Goal: Task Accomplishment & Management: Manage account settings

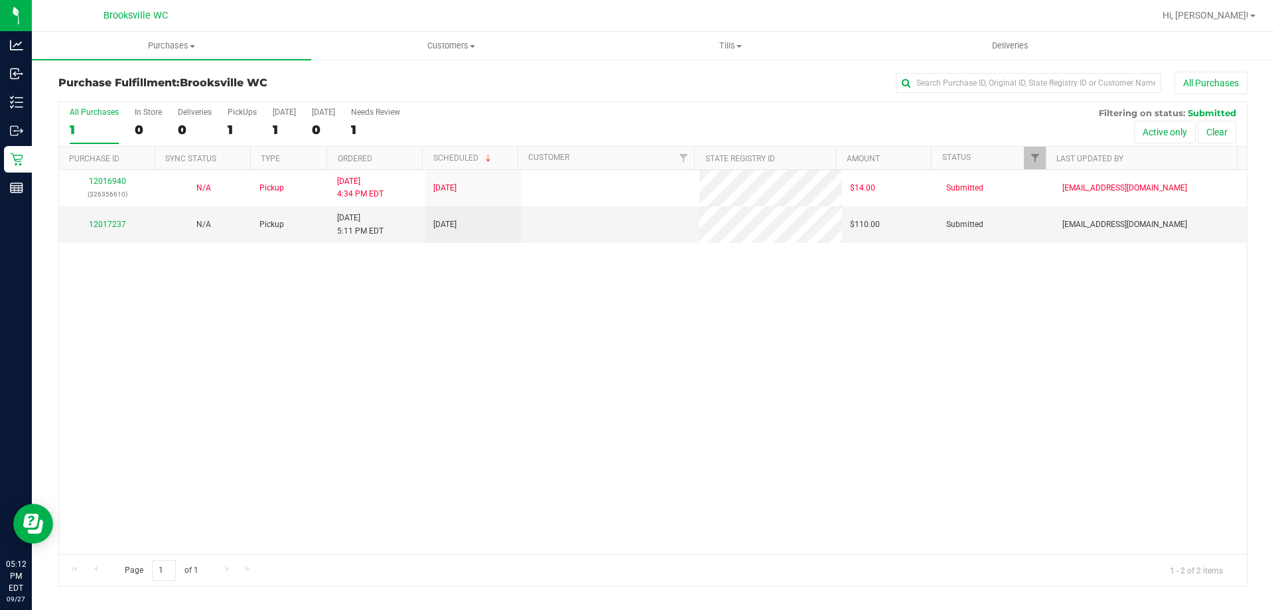
click at [650, 97] on div "Purchase Fulfillment: Brooksville WC All Purchases" at bounding box center [652, 86] width 1189 height 29
click at [108, 221] on link "12017237" at bounding box center [107, 224] width 37 height 9
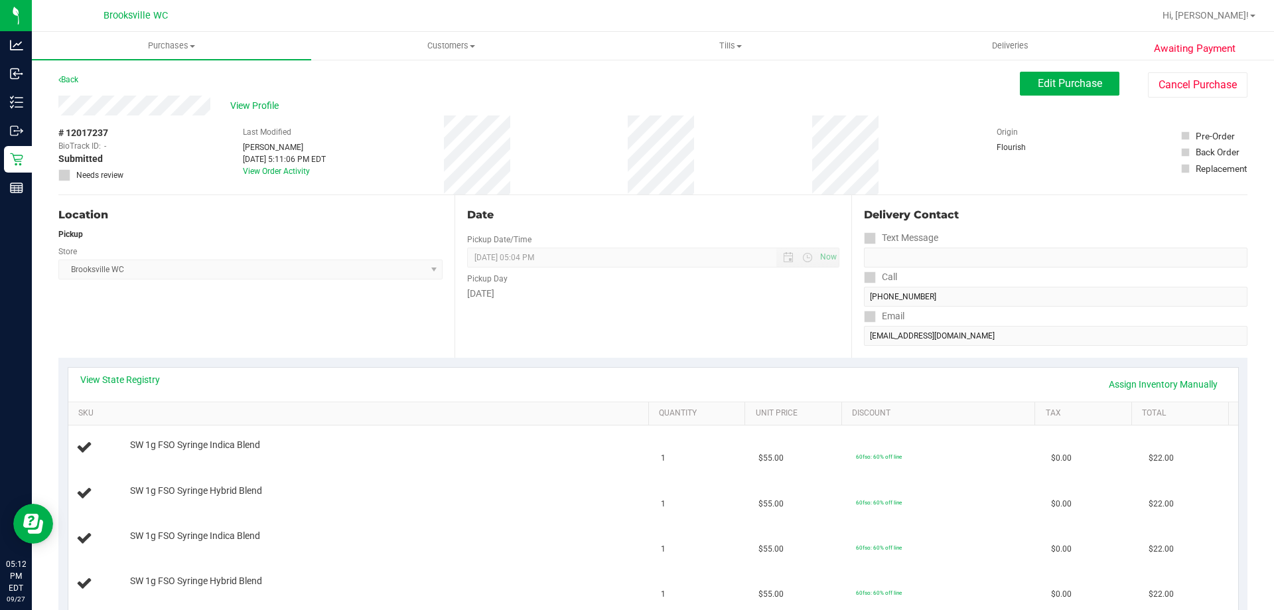
click at [268, 360] on div "View State Registry Assign Inventory Manually SKU Quantity Unit Price Discount …" at bounding box center [652, 509] width 1189 height 303
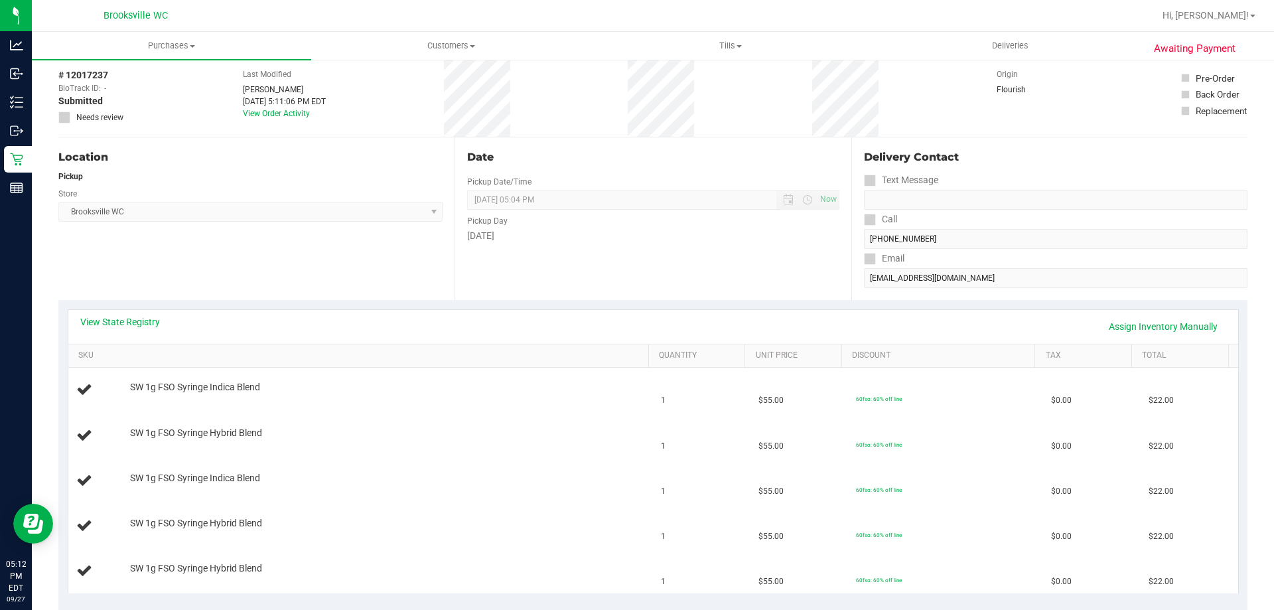
scroll to position [133, 0]
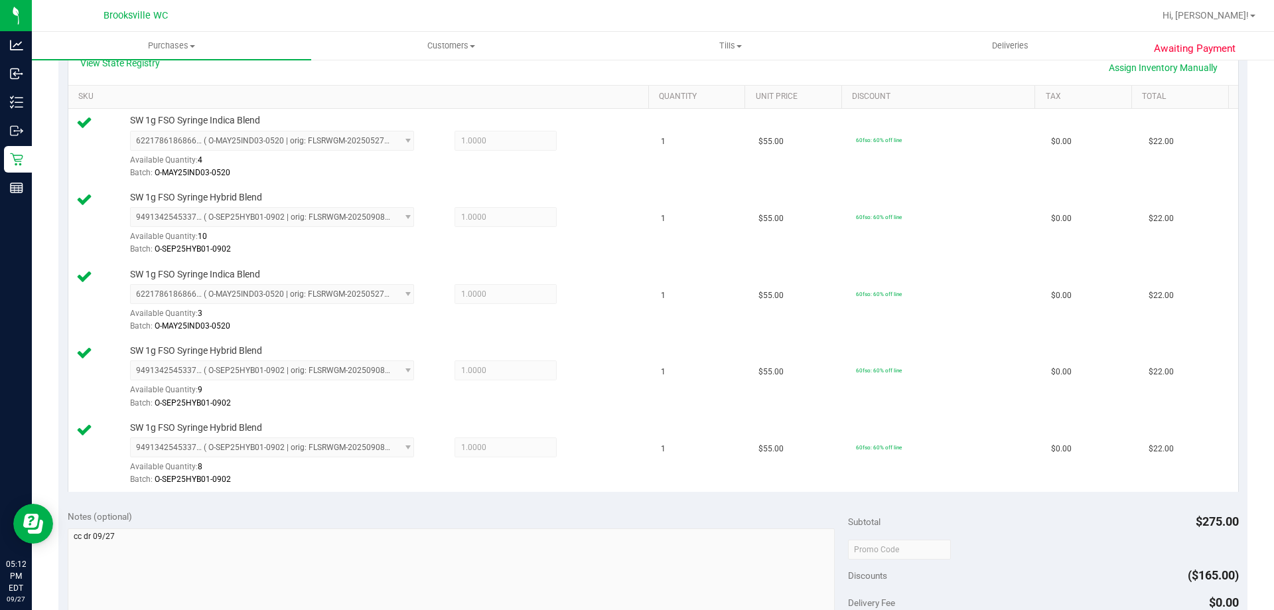
scroll to position [398, 0]
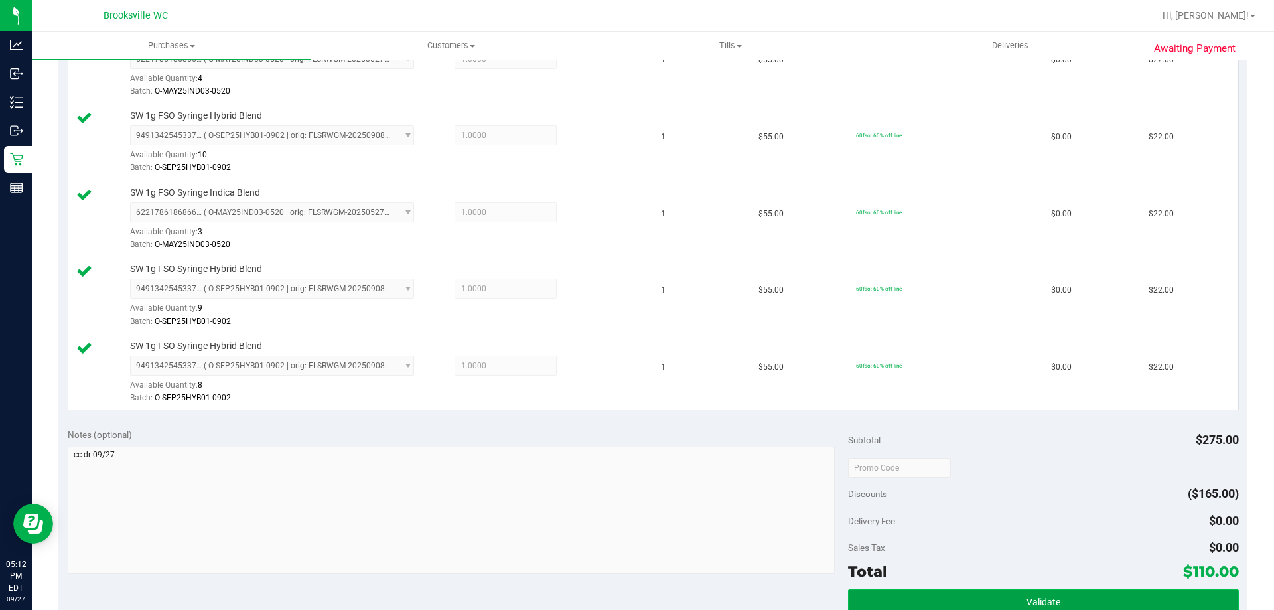
click at [960, 593] on button "Validate" at bounding box center [1043, 601] width 390 height 24
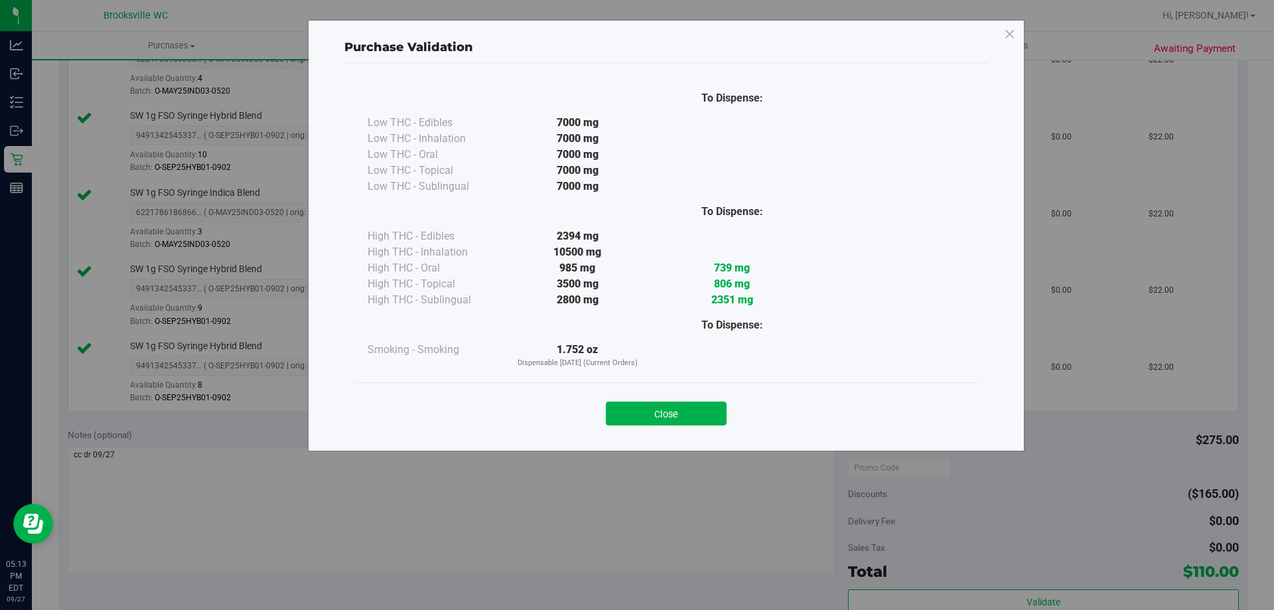
click at [668, 401] on div "Close" at bounding box center [666, 409] width 604 height 33
click at [663, 410] on button "Close" at bounding box center [666, 413] width 121 height 24
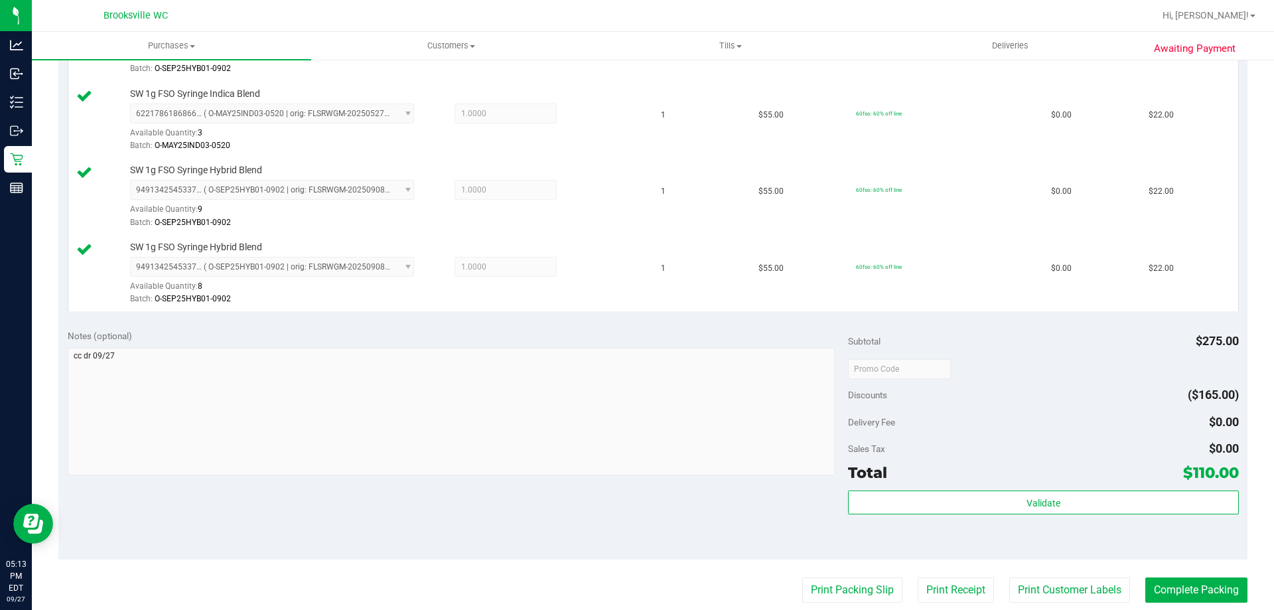
scroll to position [664, 0]
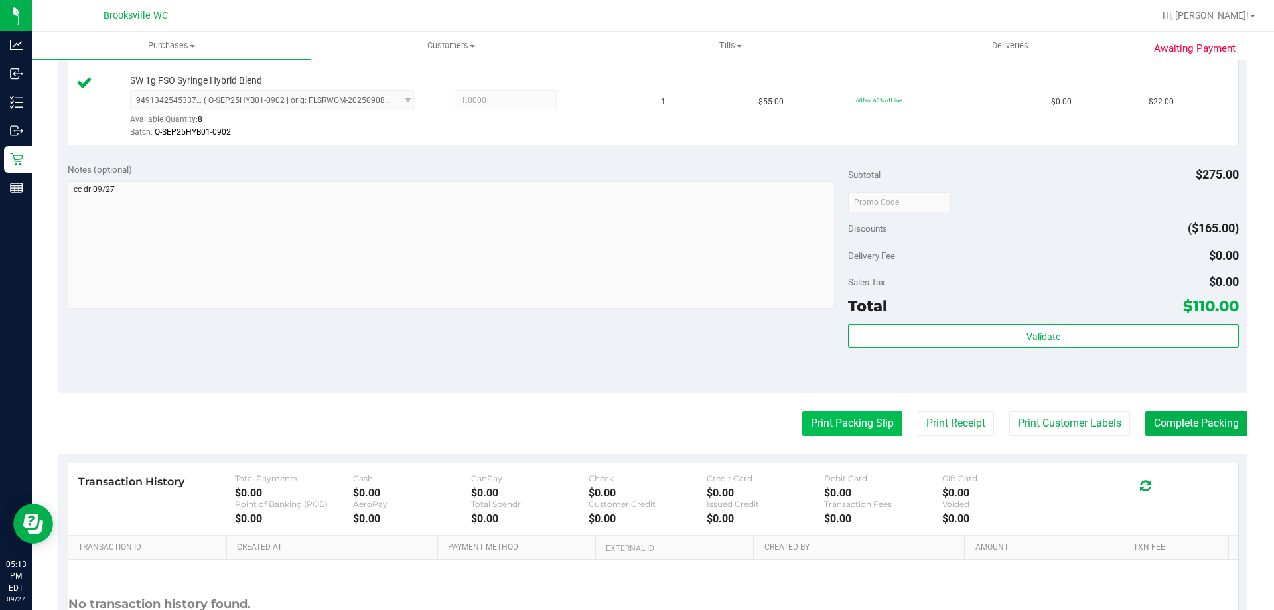
click at [865, 423] on button "Print Packing Slip" at bounding box center [852, 423] width 100 height 25
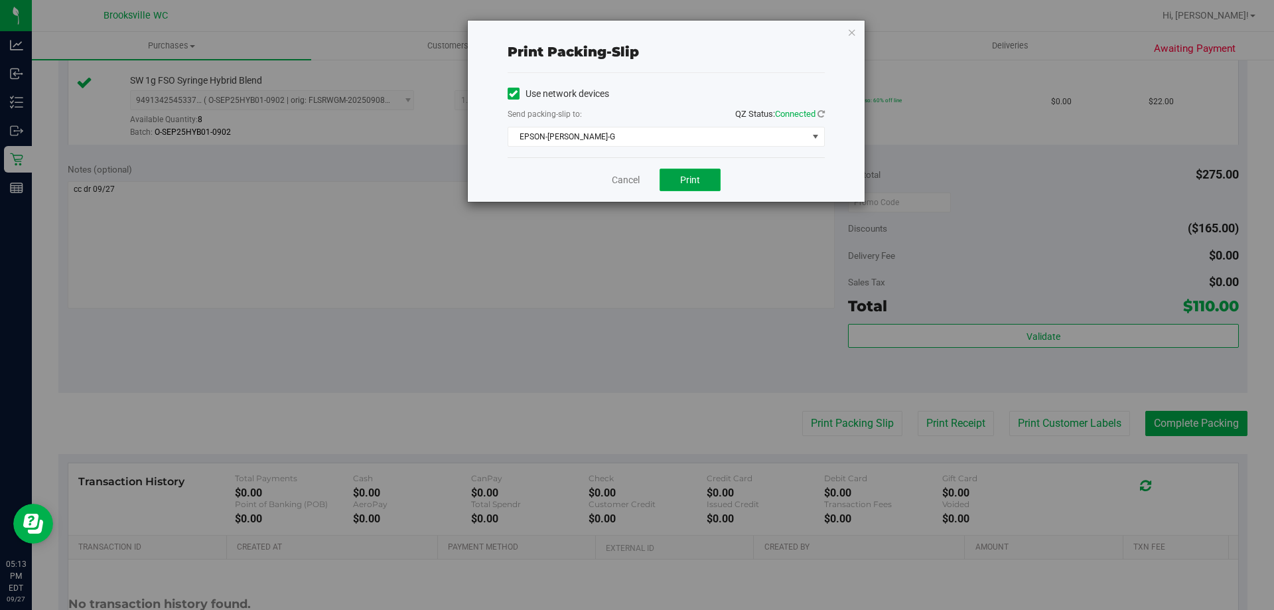
click at [685, 182] on span "Print" at bounding box center [690, 180] width 20 height 11
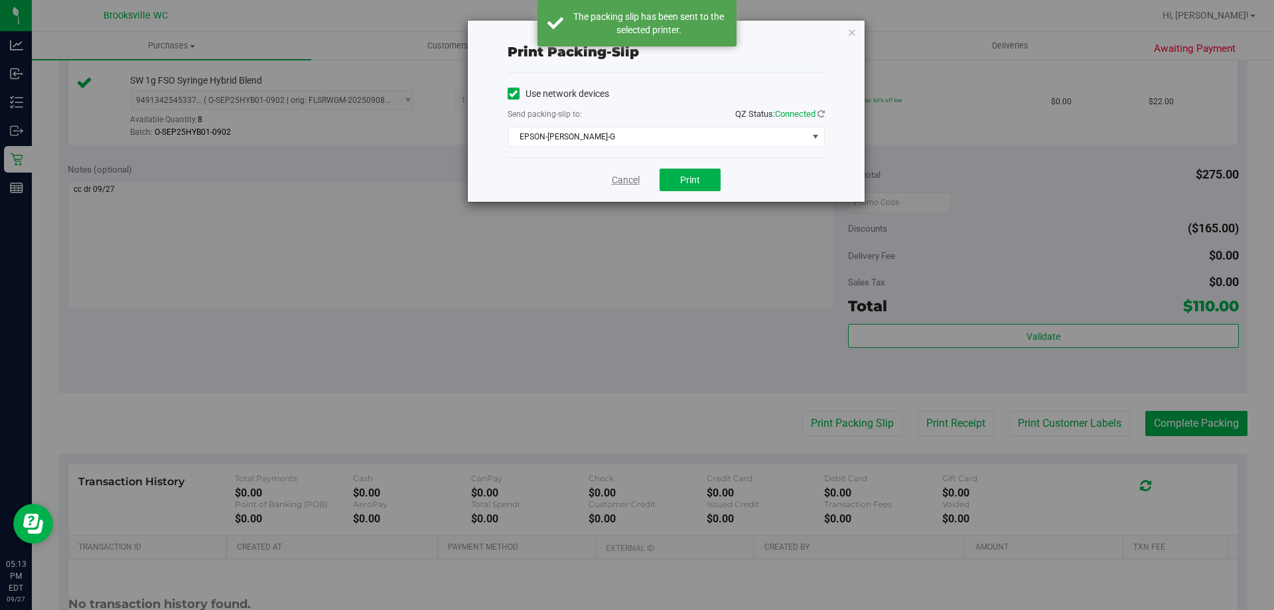
click at [622, 182] on link "Cancel" at bounding box center [626, 180] width 28 height 14
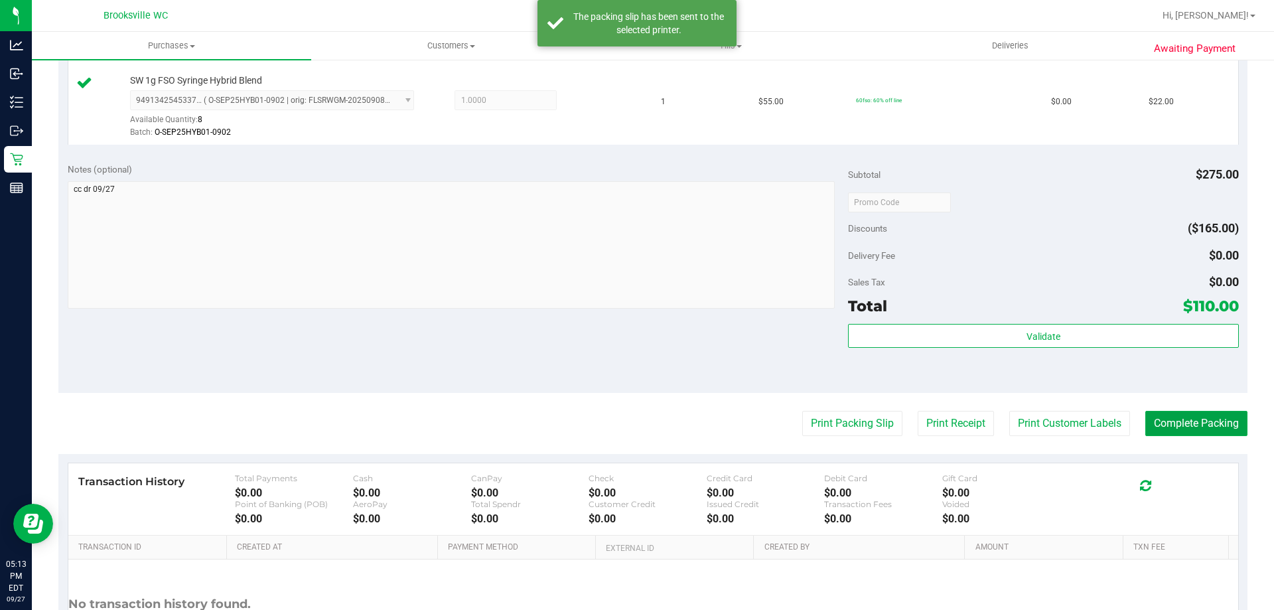
drag, startPoint x: 1189, startPoint y: 411, endPoint x: 1137, endPoint y: 398, distance: 54.1
click at [1188, 412] on button "Complete Packing" at bounding box center [1196, 423] width 102 height 25
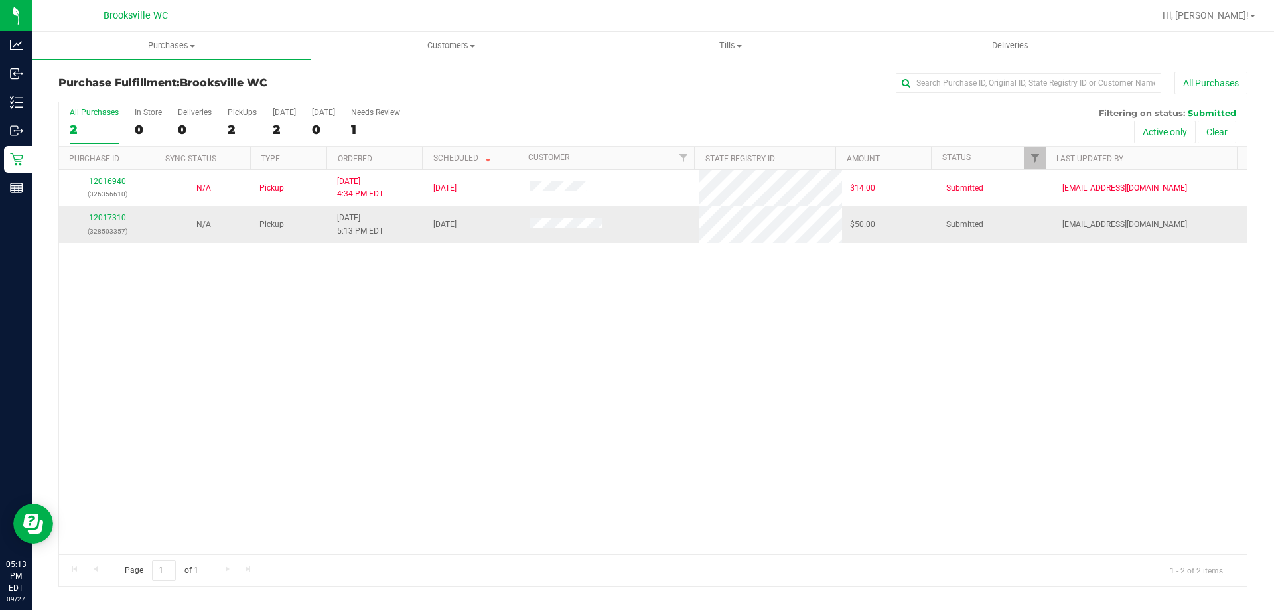
click at [119, 214] on link "12017310" at bounding box center [107, 217] width 37 height 9
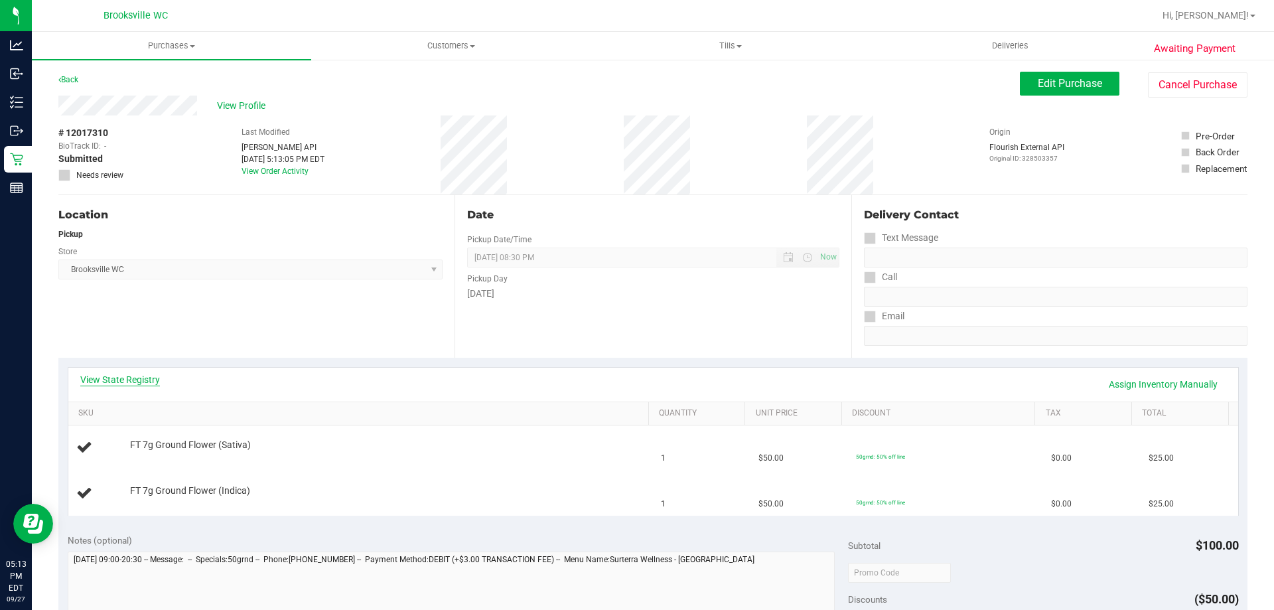
click at [130, 380] on link "View State Registry" at bounding box center [120, 379] width 80 height 13
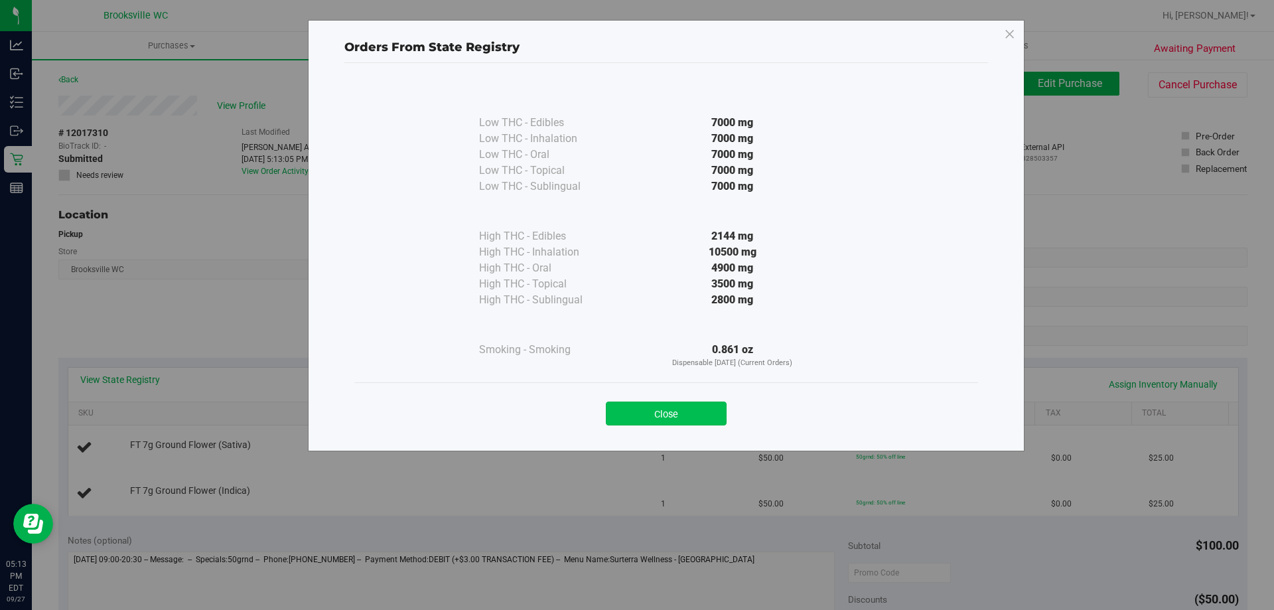
click at [666, 423] on button "Close" at bounding box center [666, 413] width 121 height 24
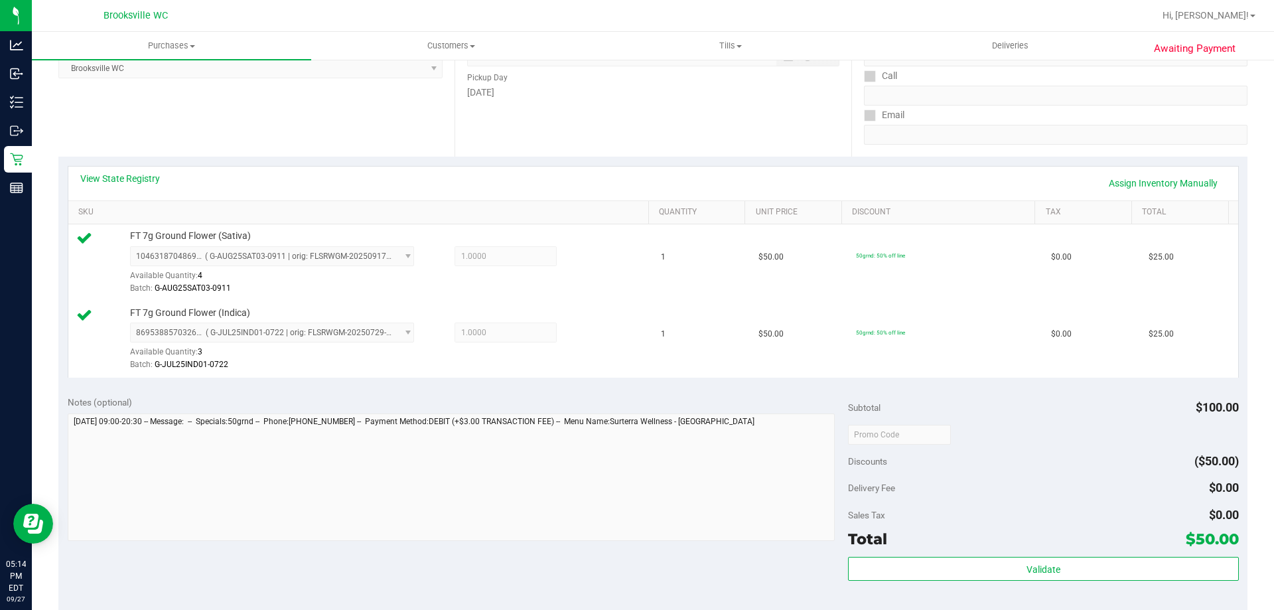
scroll to position [465, 0]
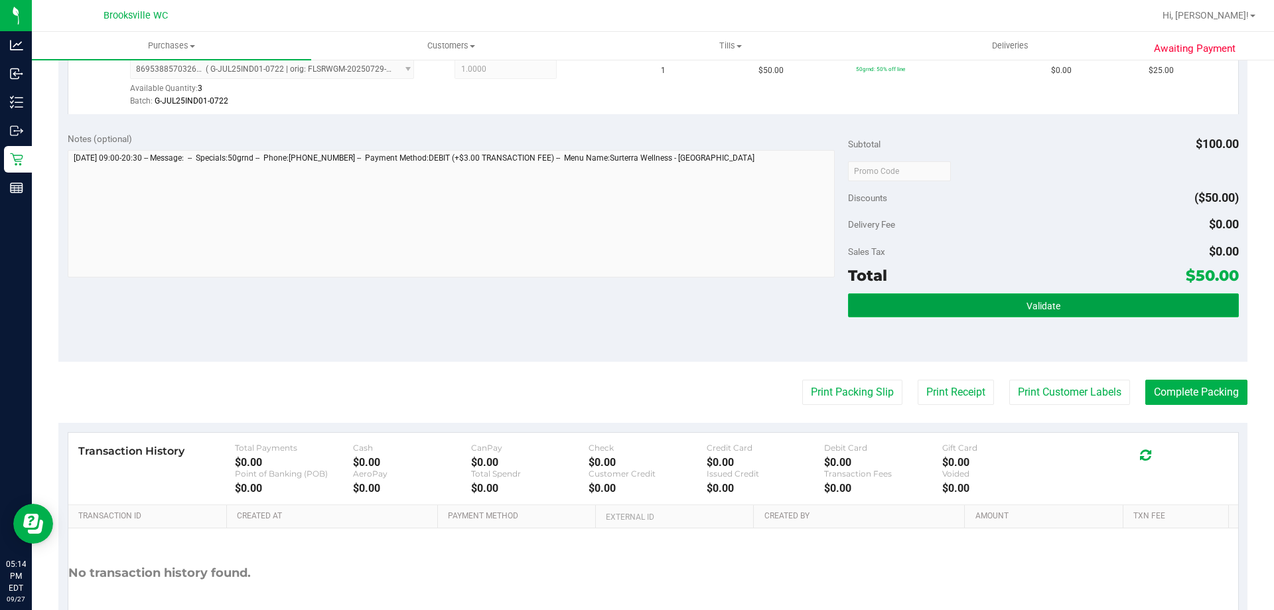
click at [1012, 308] on button "Validate" at bounding box center [1043, 305] width 390 height 24
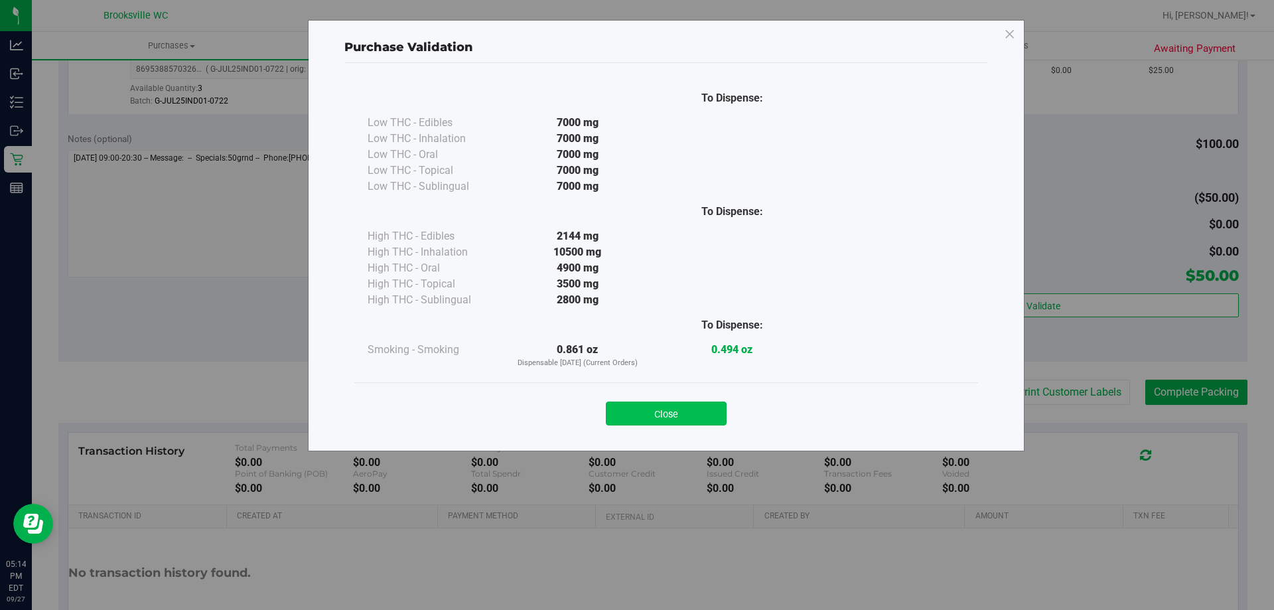
click at [674, 413] on button "Close" at bounding box center [666, 413] width 121 height 24
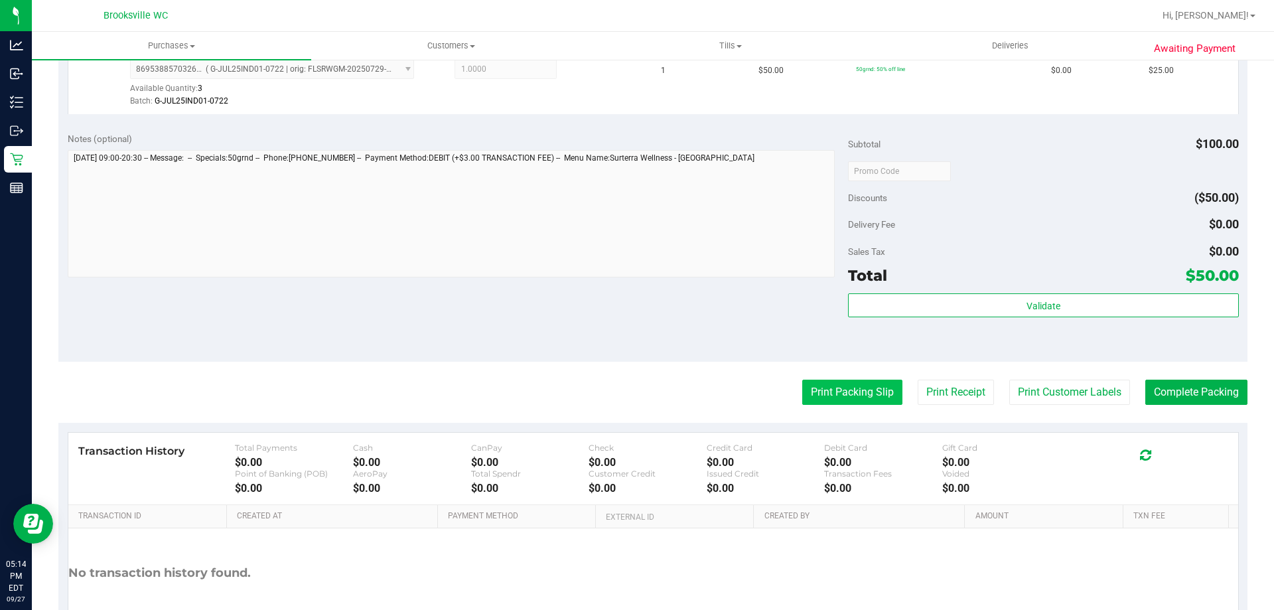
click at [879, 396] on button "Print Packing Slip" at bounding box center [852, 392] width 100 height 25
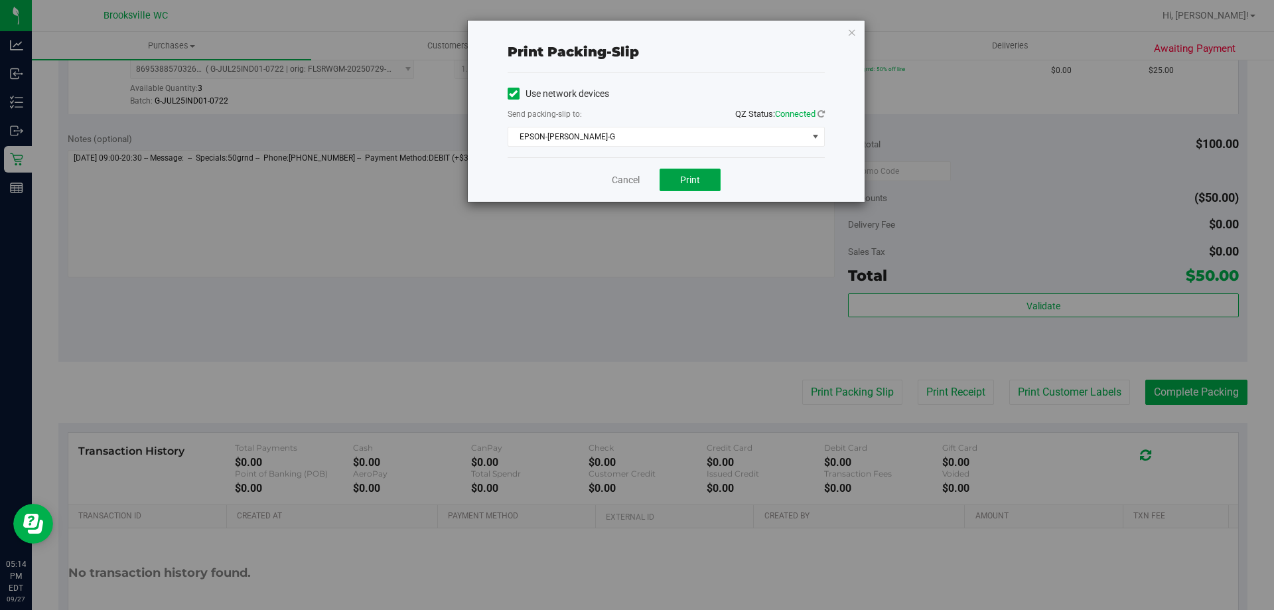
click at [696, 177] on span "Print" at bounding box center [690, 180] width 20 height 11
click at [633, 180] on link "Cancel" at bounding box center [626, 180] width 28 height 14
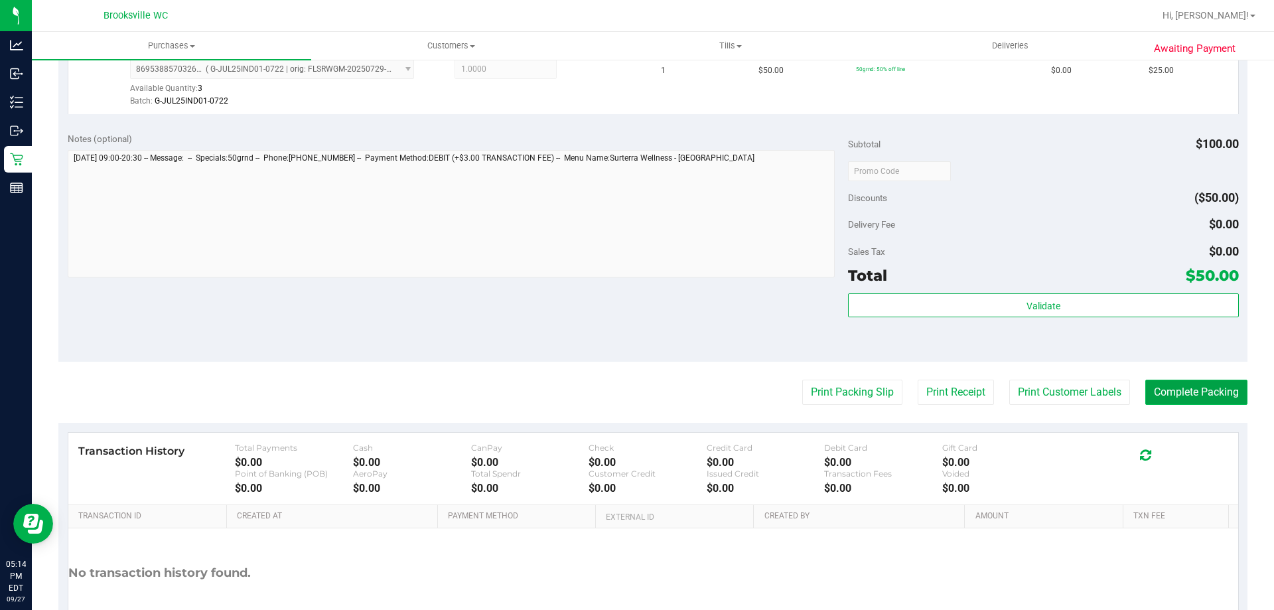
click at [1179, 386] on button "Complete Packing" at bounding box center [1196, 392] width 102 height 25
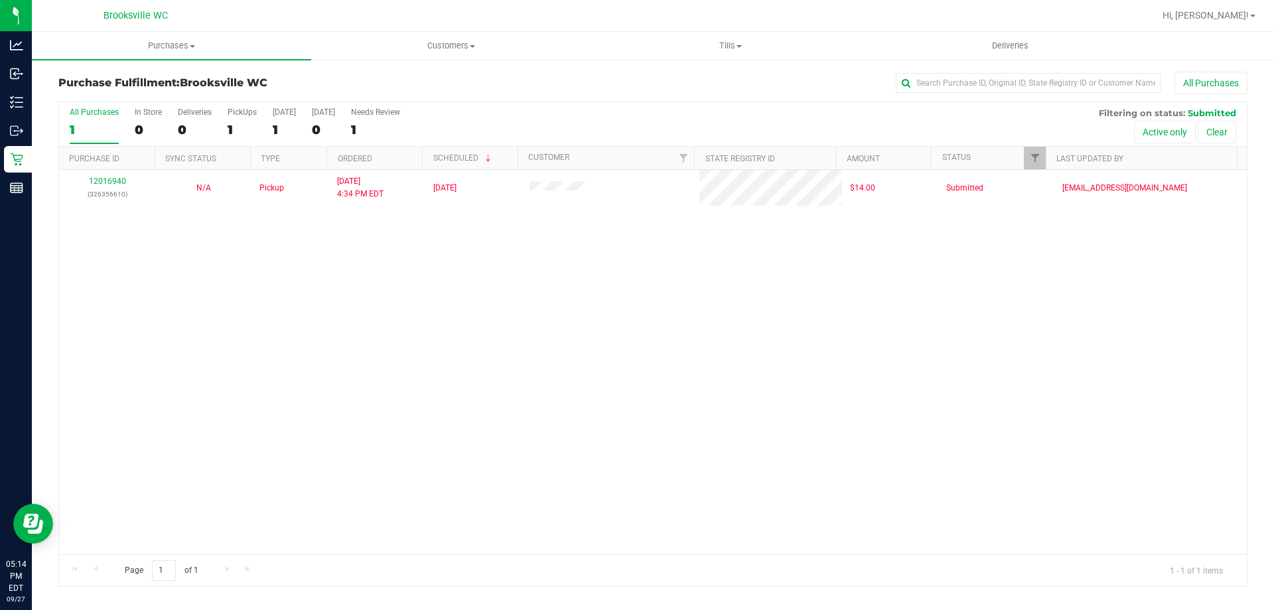
click at [167, 297] on div "12016940 (326356610) N/A Pickup [DATE] 4:34 PM EDT 9/27/2025 $14.00 Submitted […" at bounding box center [653, 362] width 1188 height 384
click at [683, 288] on div "12016940 (326356610) N/A Pickup [DATE] 4:34 PM EDT 9/27/2025 $14.00 Submitted […" at bounding box center [653, 362] width 1188 height 384
click at [601, 103] on div "All Purchases 1 In Store 0 Deliveries 0 PickUps 1 [DATE] 1 [DATE] 0 Needs Revie…" at bounding box center [653, 107] width 1188 height 11
click at [598, 105] on div "All Purchases 1 In Store 0 Deliveries 0 PickUps 1 [DATE] 1 [DATE] 0 Needs Revie…" at bounding box center [653, 107] width 1188 height 11
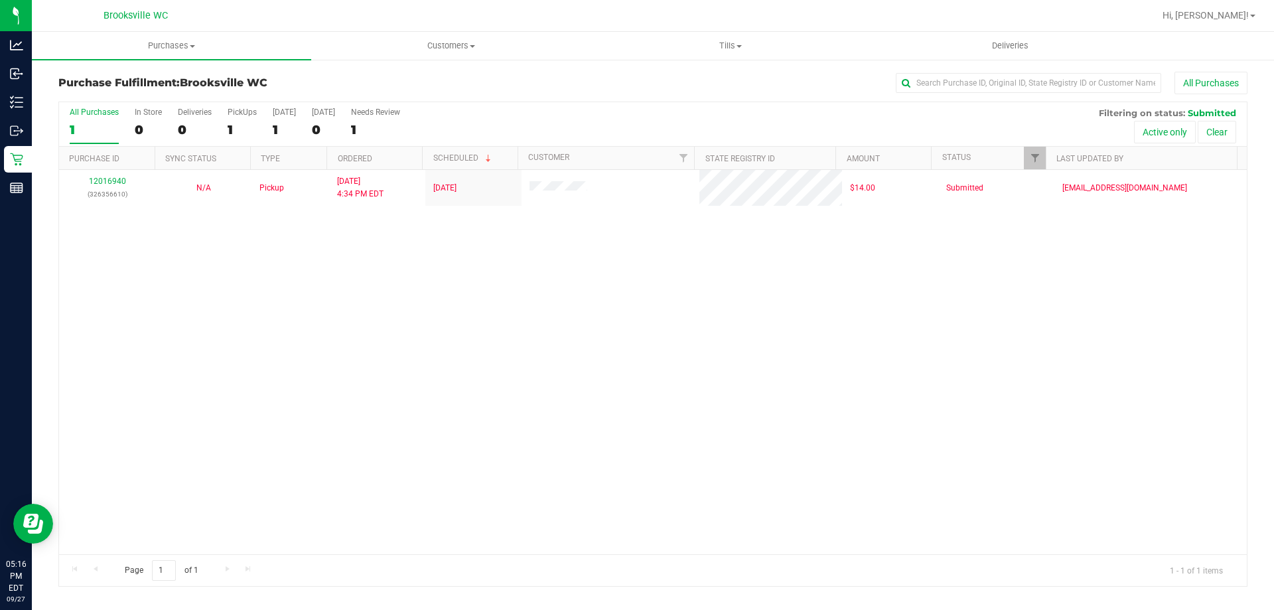
click at [652, 248] on div "12016940 (326356610) N/A Pickup [DATE] 4:34 PM EDT 9/27/2025 $14.00 Submitted […" at bounding box center [653, 362] width 1188 height 384
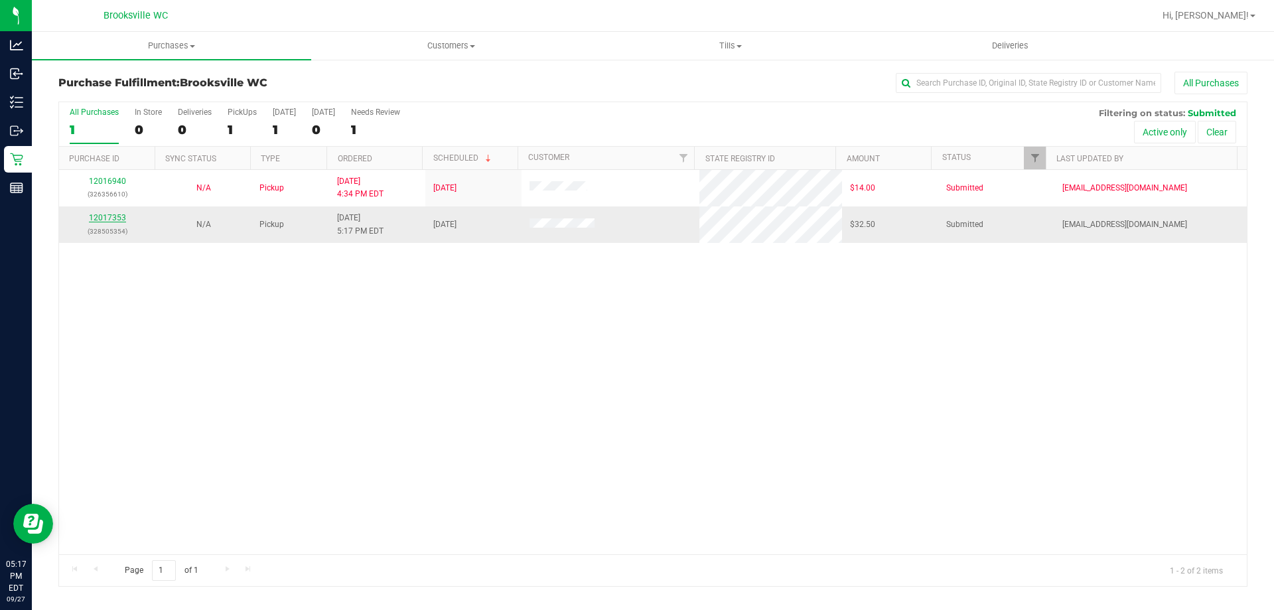
click at [109, 217] on link "12017353" at bounding box center [107, 217] width 37 height 9
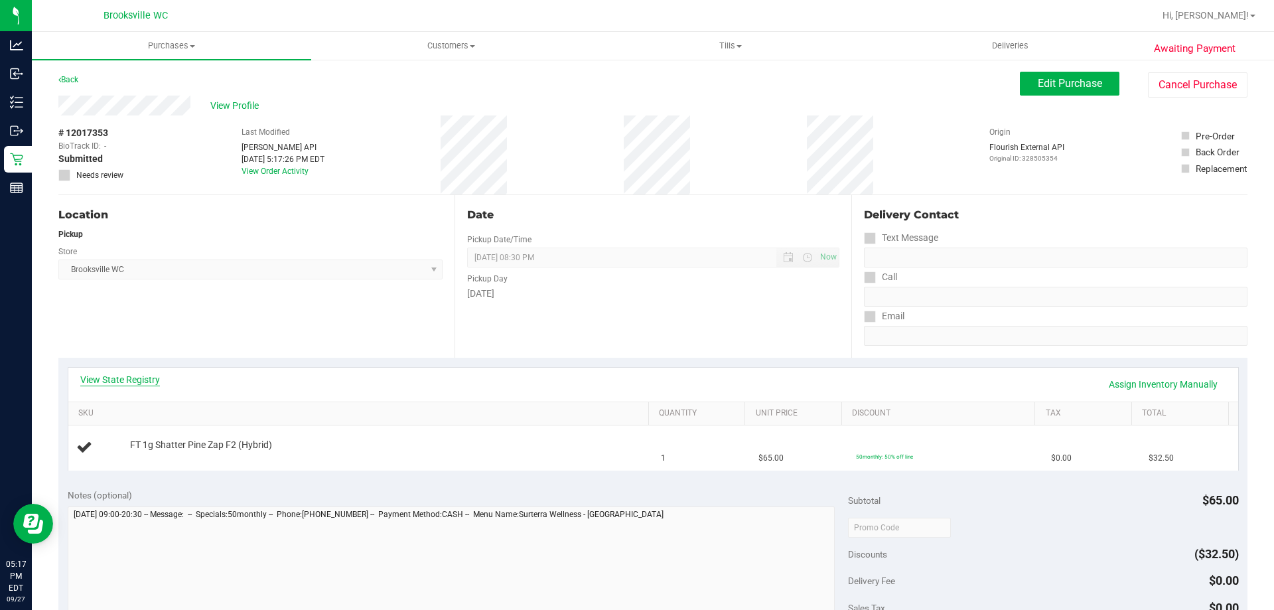
click at [143, 376] on link "View State Registry" at bounding box center [120, 379] width 80 height 13
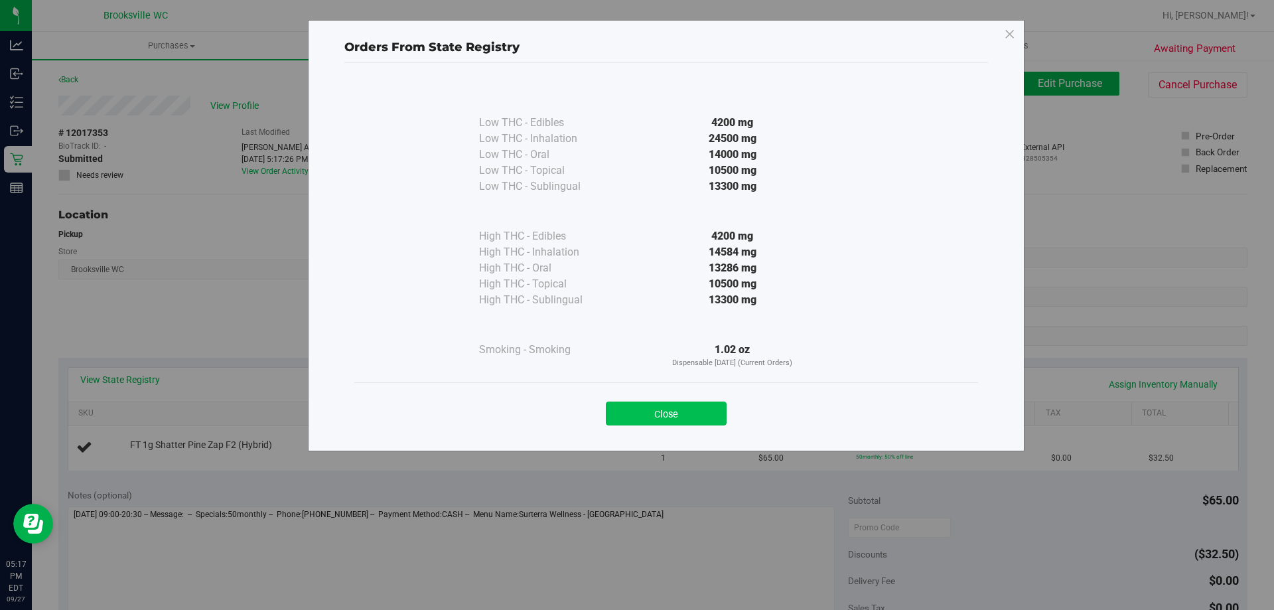
click at [695, 411] on button "Close" at bounding box center [666, 413] width 121 height 24
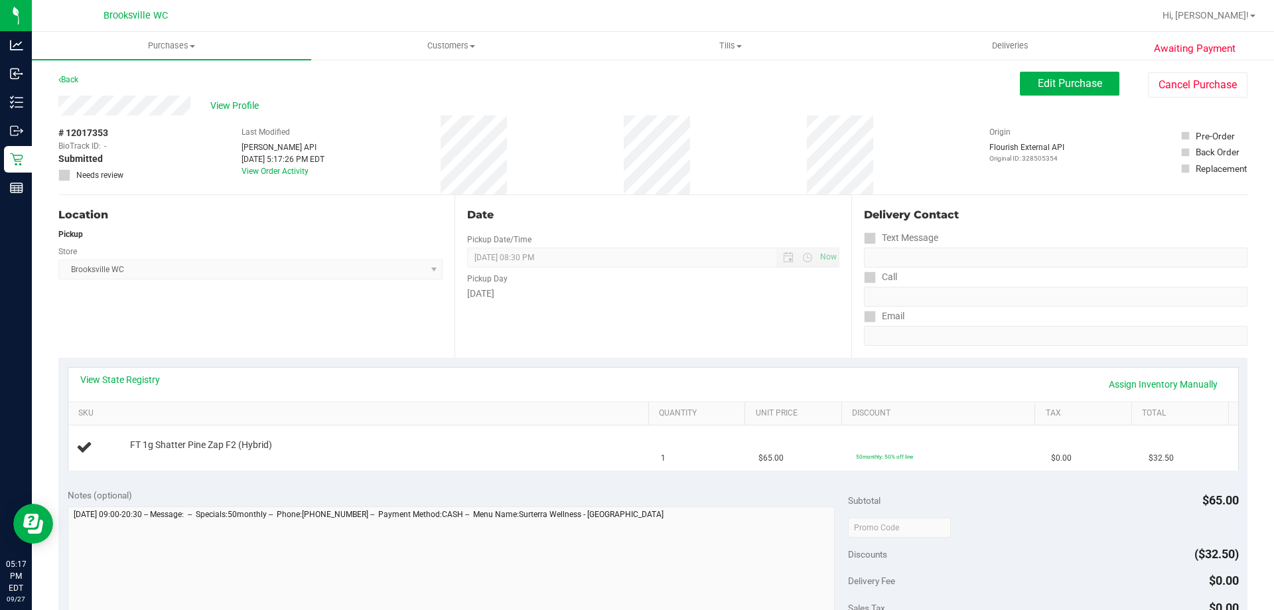
click at [539, 368] on div "View State Registry Assign Inventory Manually" at bounding box center [653, 385] width 1170 height 34
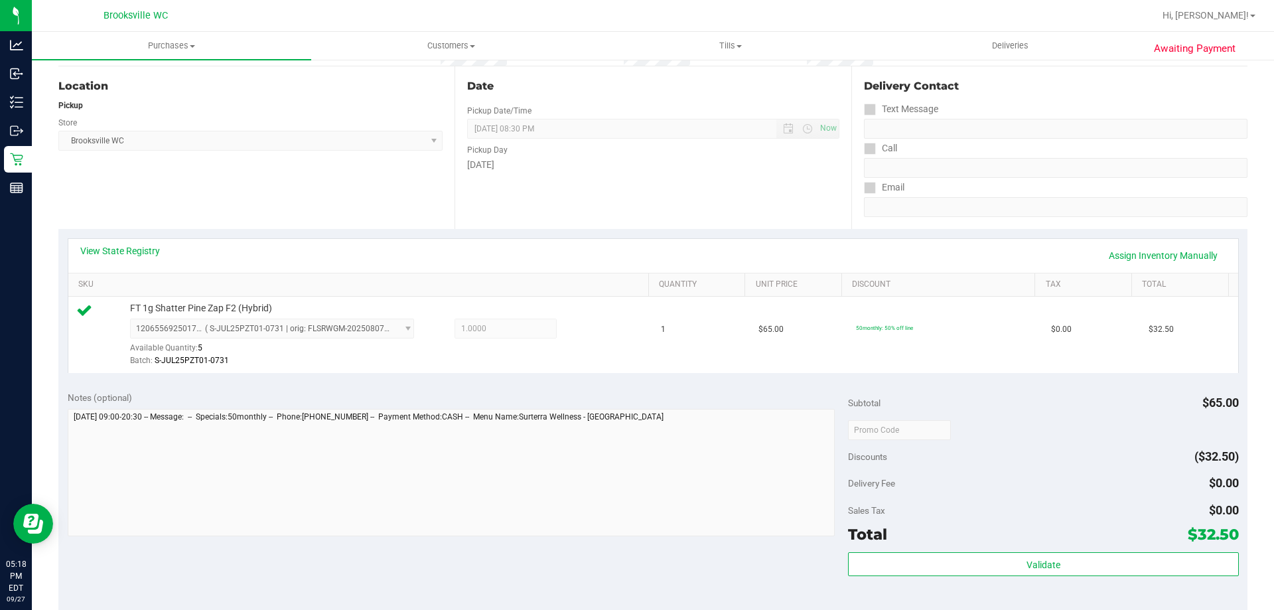
scroll to position [332, 0]
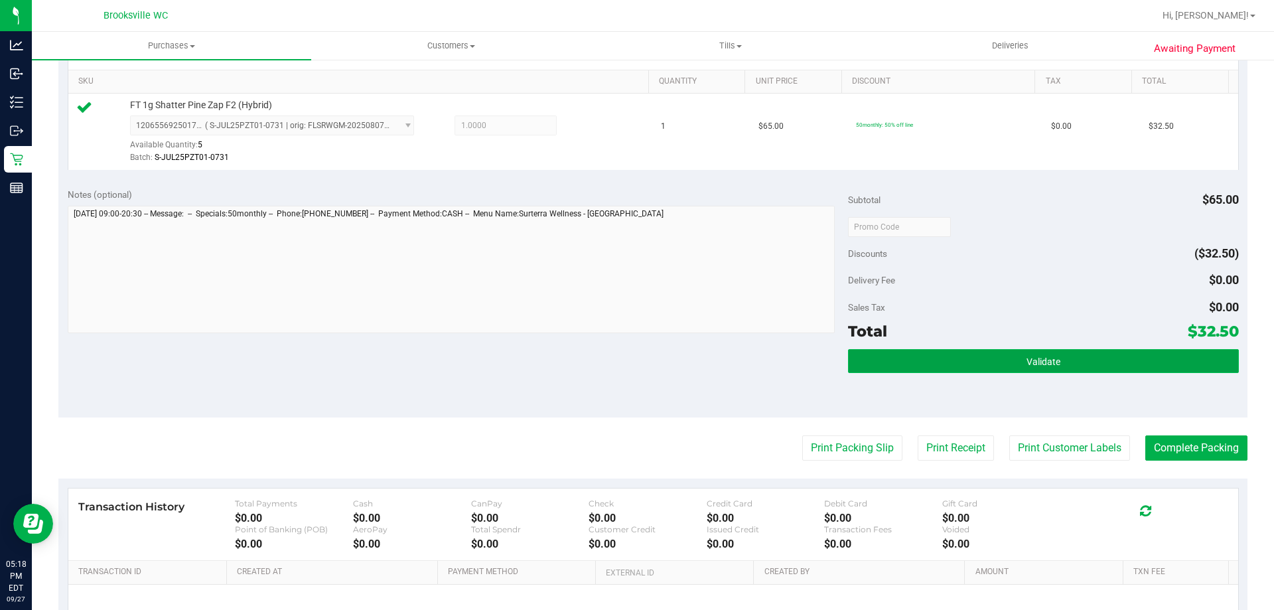
click at [1039, 354] on button "Validate" at bounding box center [1043, 361] width 390 height 24
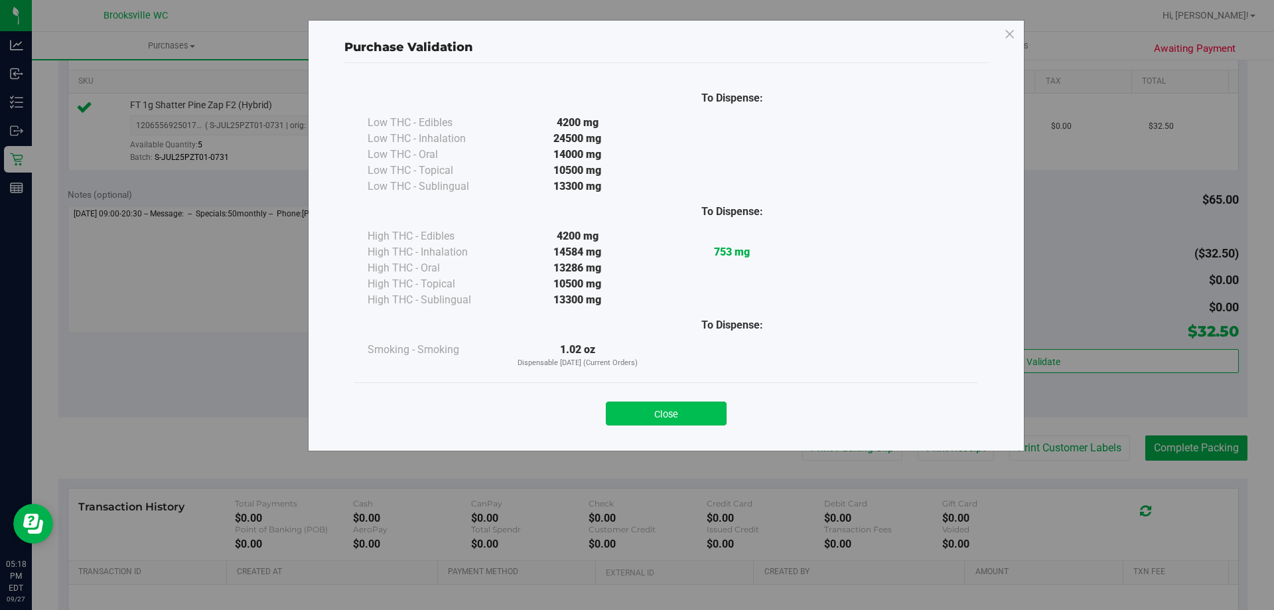
click at [711, 404] on button "Close" at bounding box center [666, 413] width 121 height 24
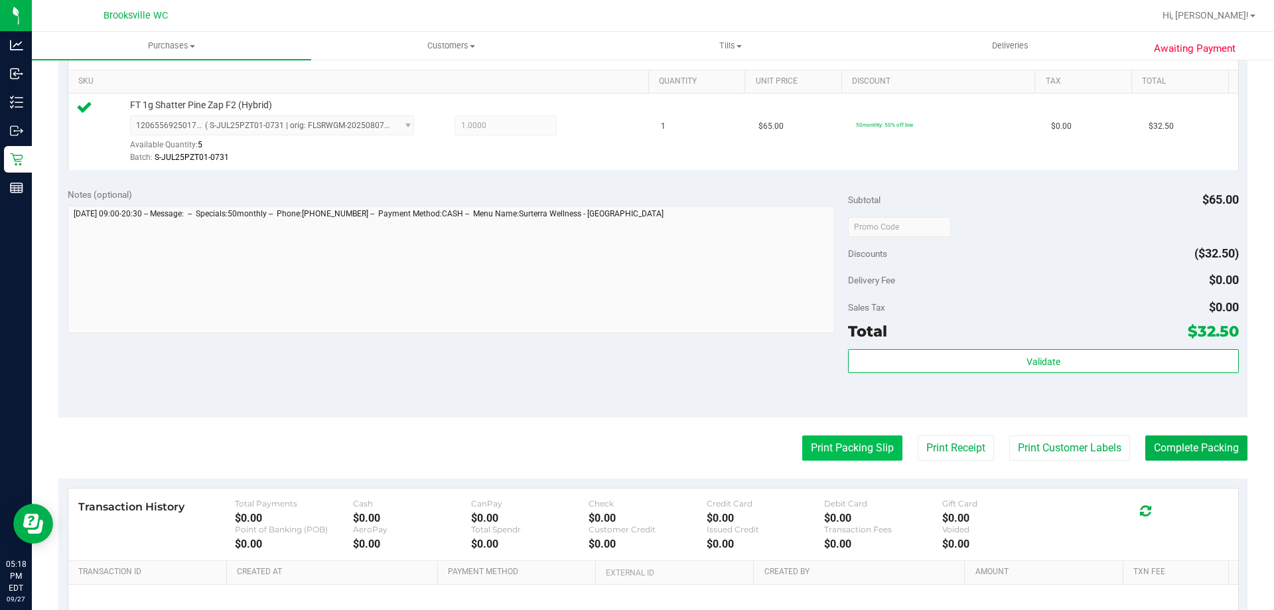
click at [859, 451] on button "Print Packing Slip" at bounding box center [852, 447] width 100 height 25
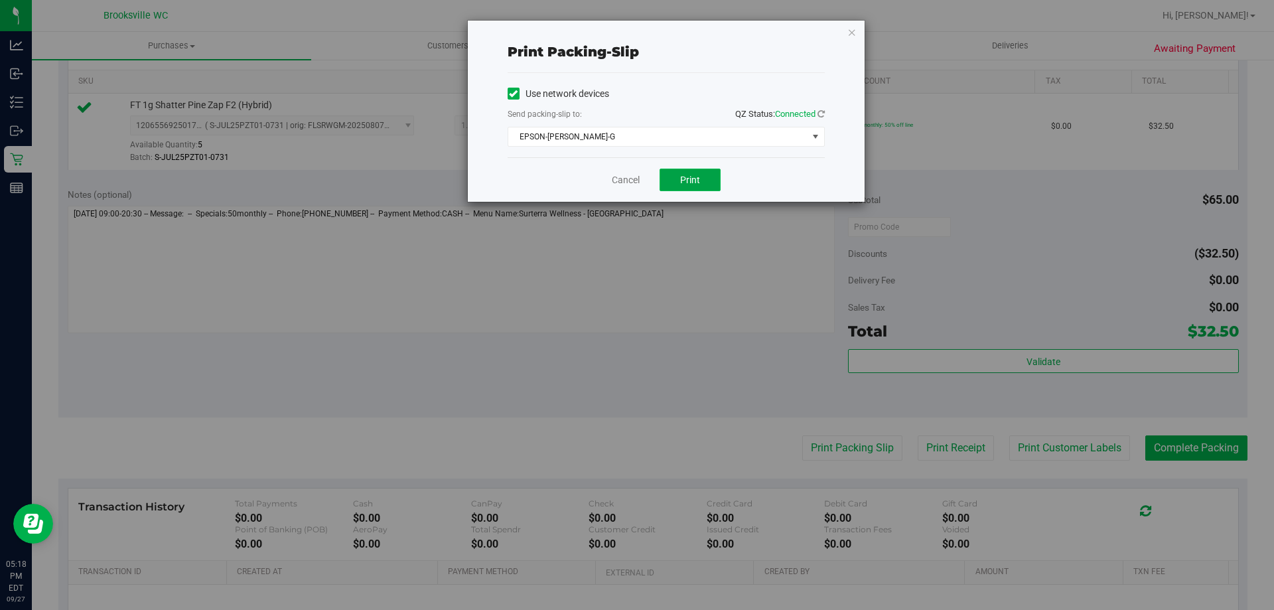
click at [683, 177] on span "Print" at bounding box center [690, 180] width 20 height 11
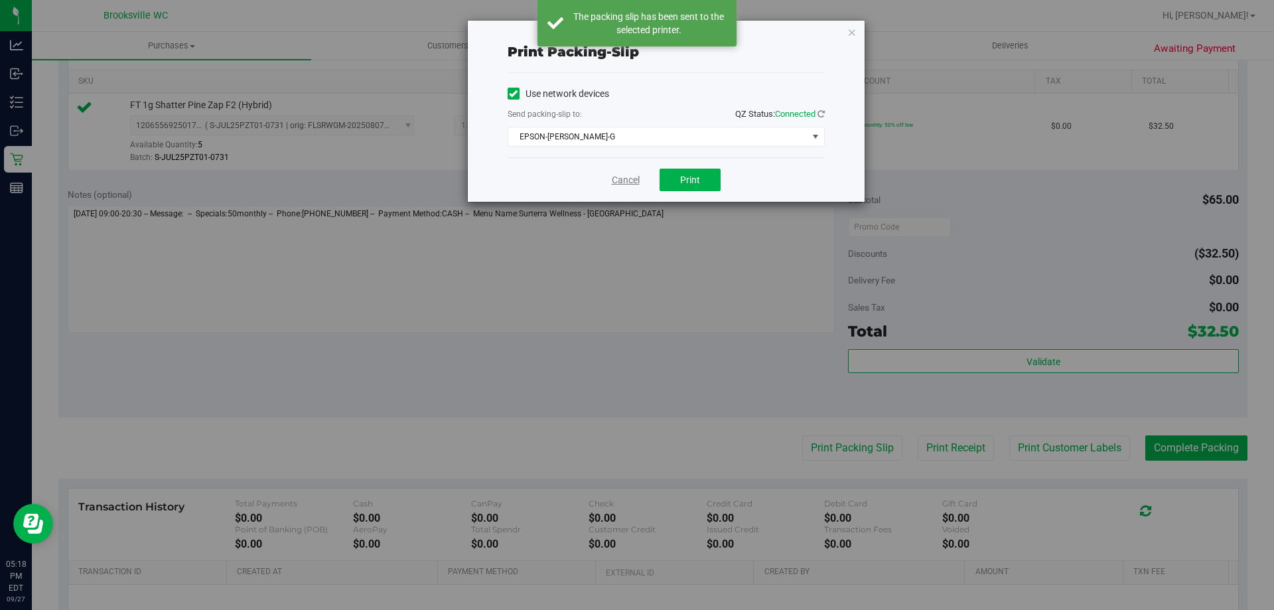
click at [624, 179] on link "Cancel" at bounding box center [626, 180] width 28 height 14
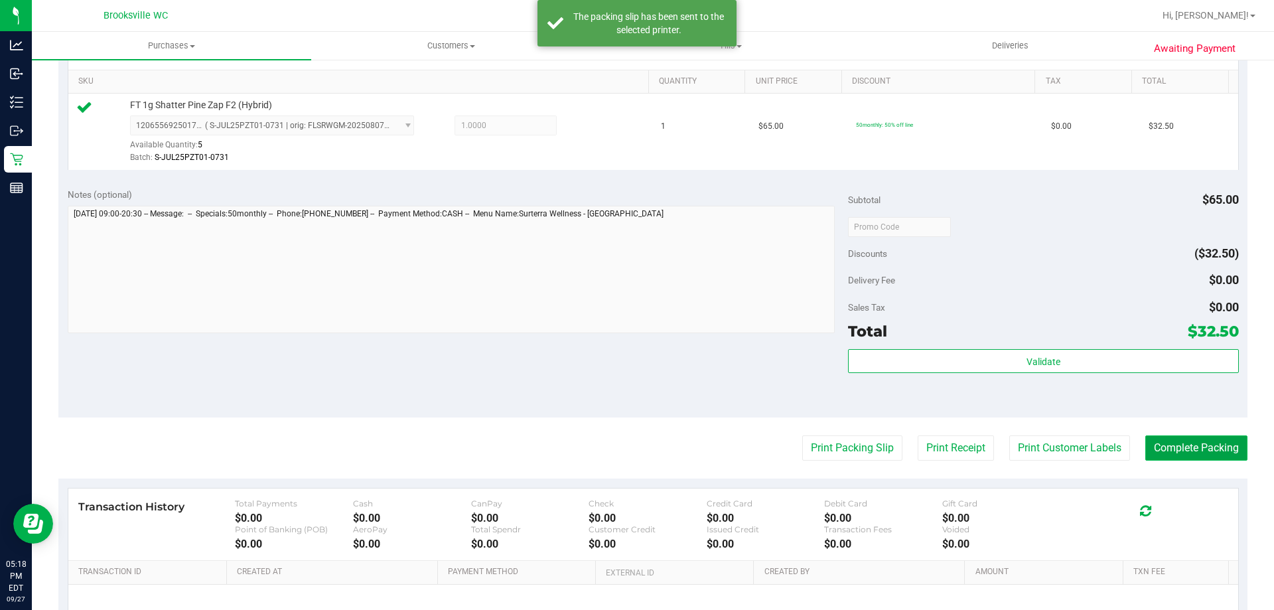
click at [1183, 444] on button "Complete Packing" at bounding box center [1196, 447] width 102 height 25
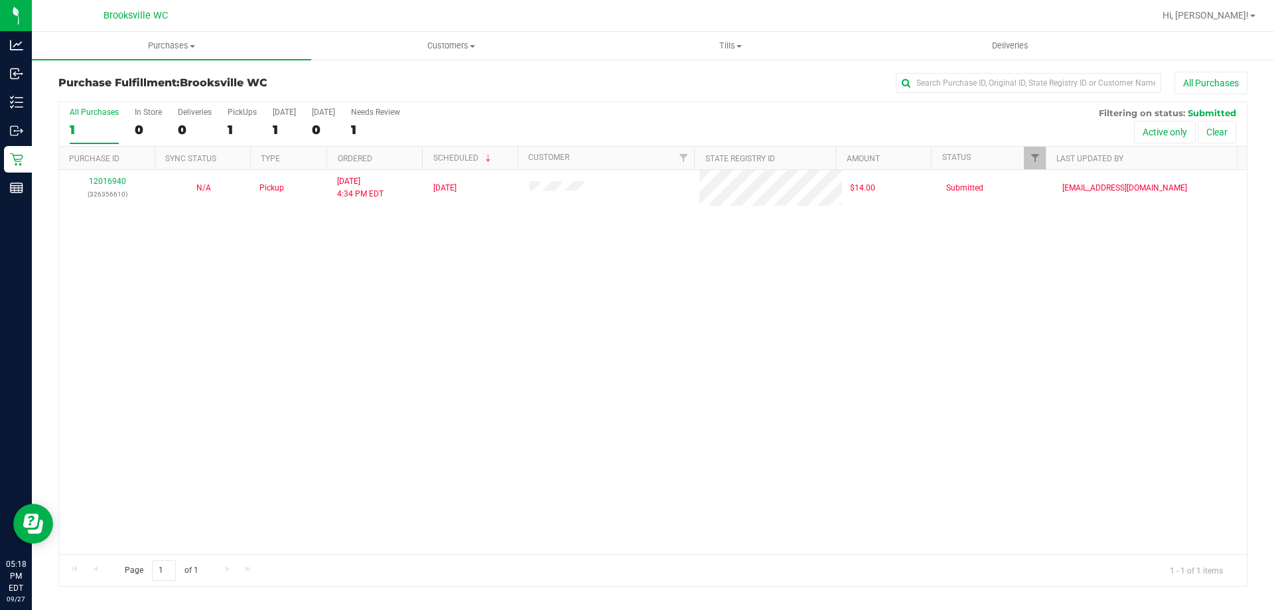
click at [1052, 430] on div "12016940 (326356610) N/A Pickup [DATE] 4:34 PM EDT 9/27/2025 $14.00 Submitted […" at bounding box center [653, 362] width 1188 height 384
click at [598, 119] on div "All Purchases 1 In Store 0 Deliveries 0 PickUps 1 [DATE] 1 [DATE] 0 Needs Revie…" at bounding box center [653, 124] width 1188 height 44
drag, startPoint x: 184, startPoint y: 412, endPoint x: 227, endPoint y: 394, distance: 46.1
click at [184, 412] on div "12016940 (326356610) N/A Pickup [DATE] 4:34 PM EDT 9/27/2025 $14.00 Submitted […" at bounding box center [653, 362] width 1188 height 384
click at [507, 95] on div "Purchase Fulfillment: [GEOGRAPHIC_DATA] WC All Purchases" at bounding box center [652, 86] width 1189 height 29
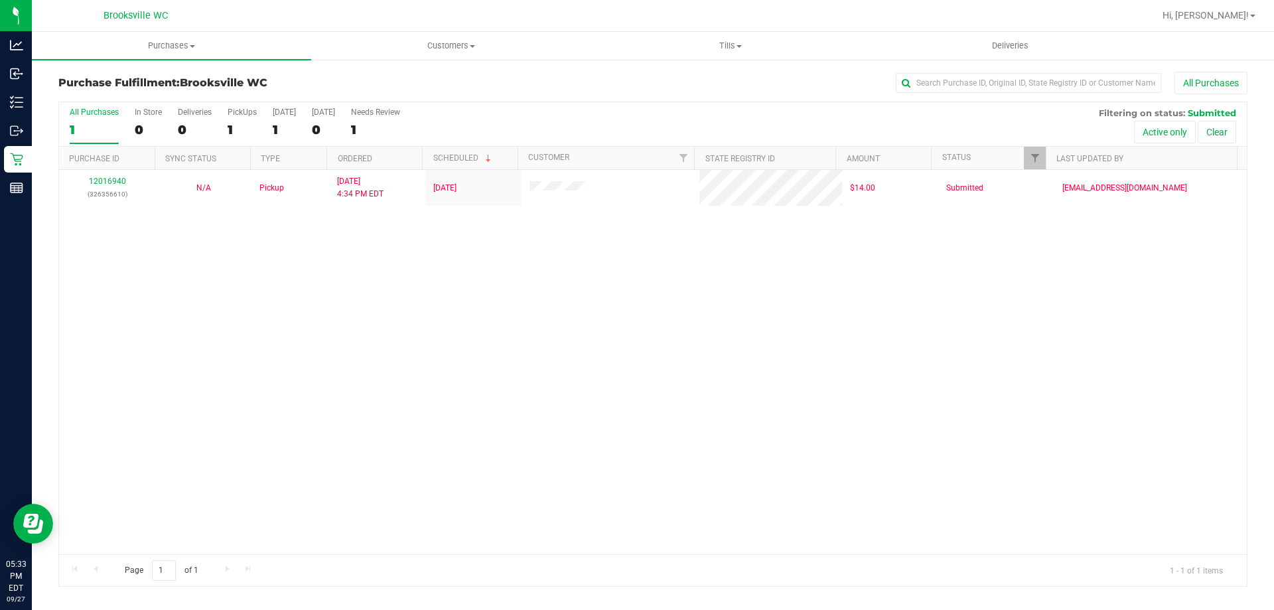
click at [679, 109] on div "All Purchases 1 In Store 0 Deliveries 0 PickUps 1 [DATE] 1 [DATE] 0 Needs Revie…" at bounding box center [653, 107] width 1188 height 11
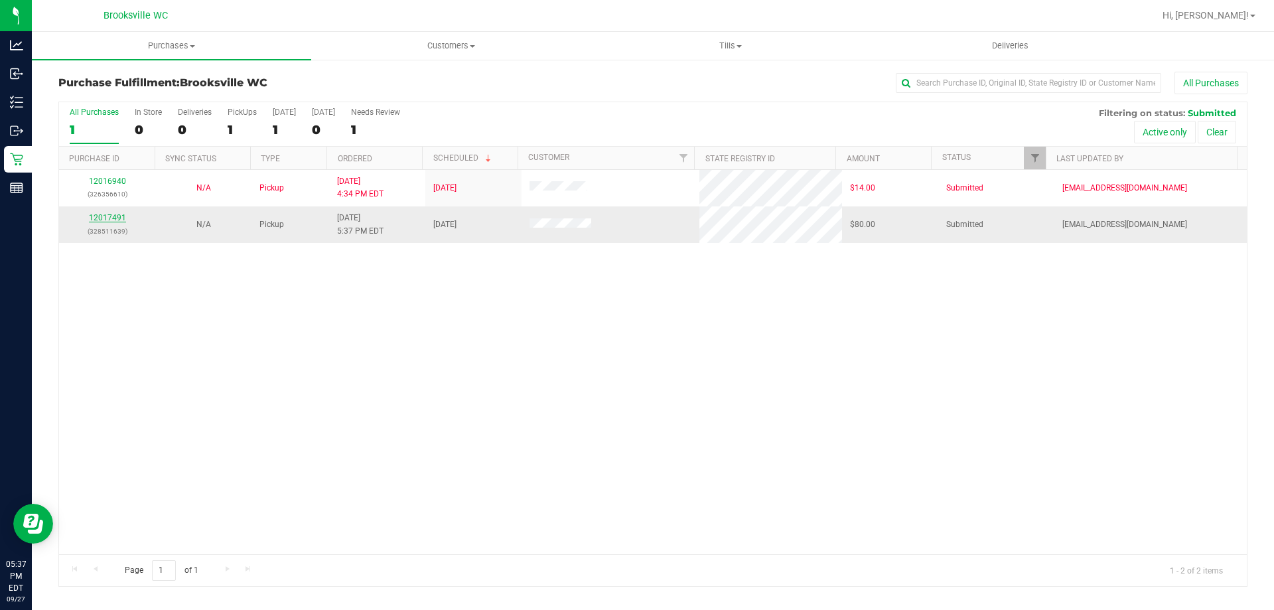
click at [116, 216] on link "12017491" at bounding box center [107, 217] width 37 height 9
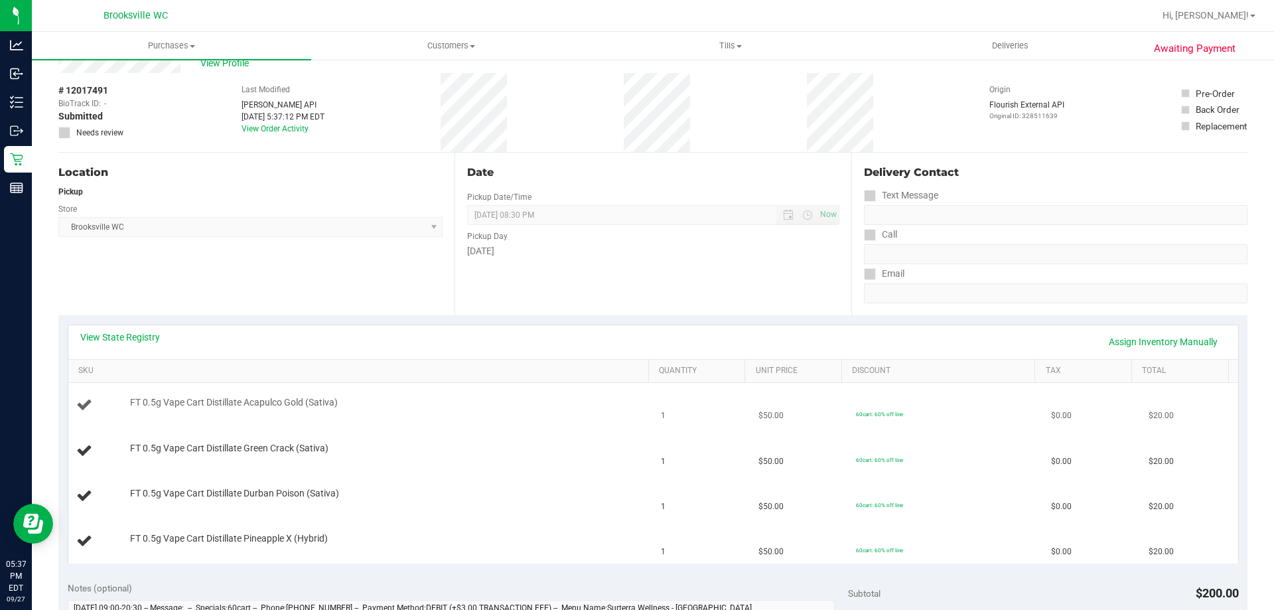
scroll to position [66, 0]
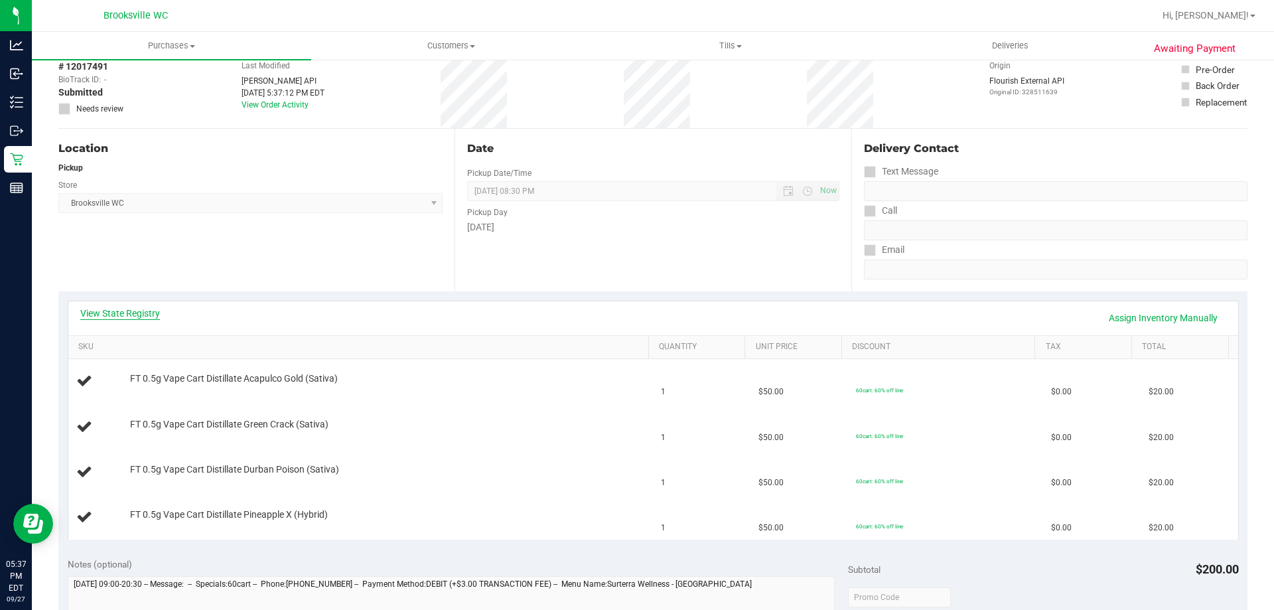
click at [143, 310] on link "View State Registry" at bounding box center [120, 313] width 80 height 13
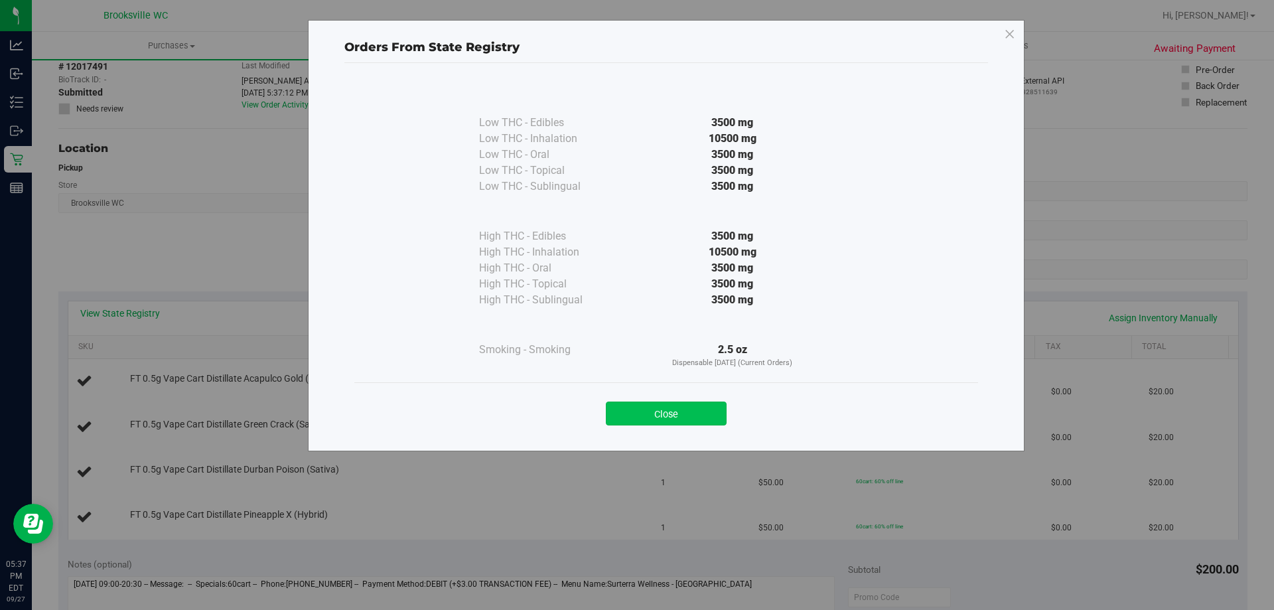
click at [653, 408] on button "Close" at bounding box center [666, 413] width 121 height 24
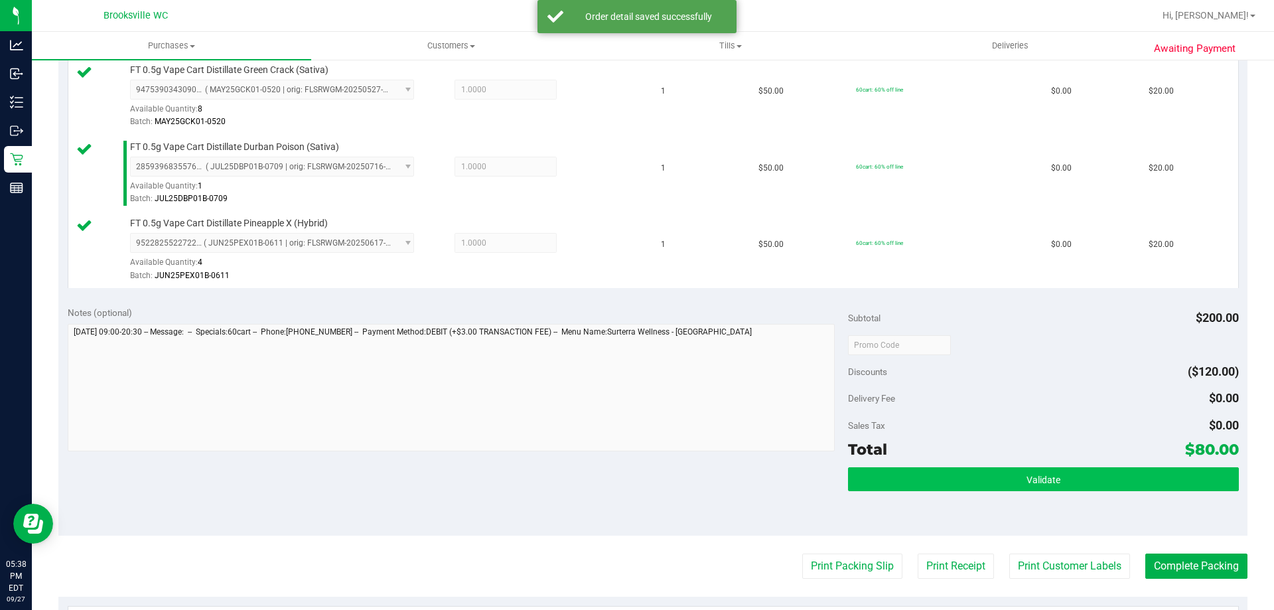
scroll to position [465, 0]
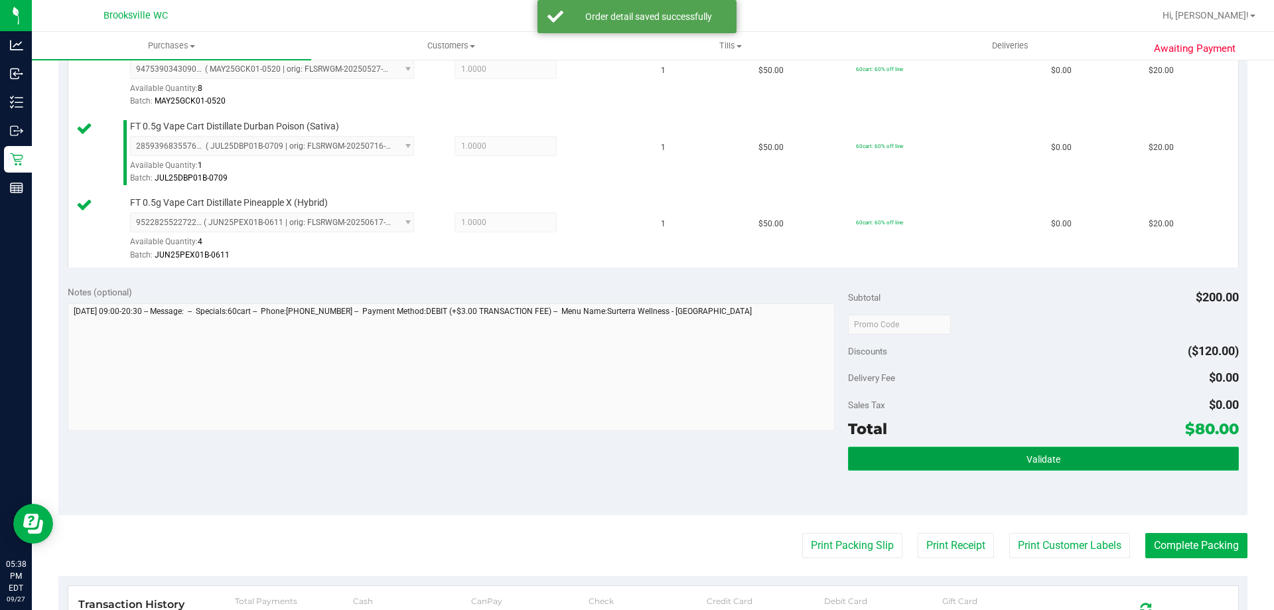
click at [936, 468] on button "Validate" at bounding box center [1043, 459] width 390 height 24
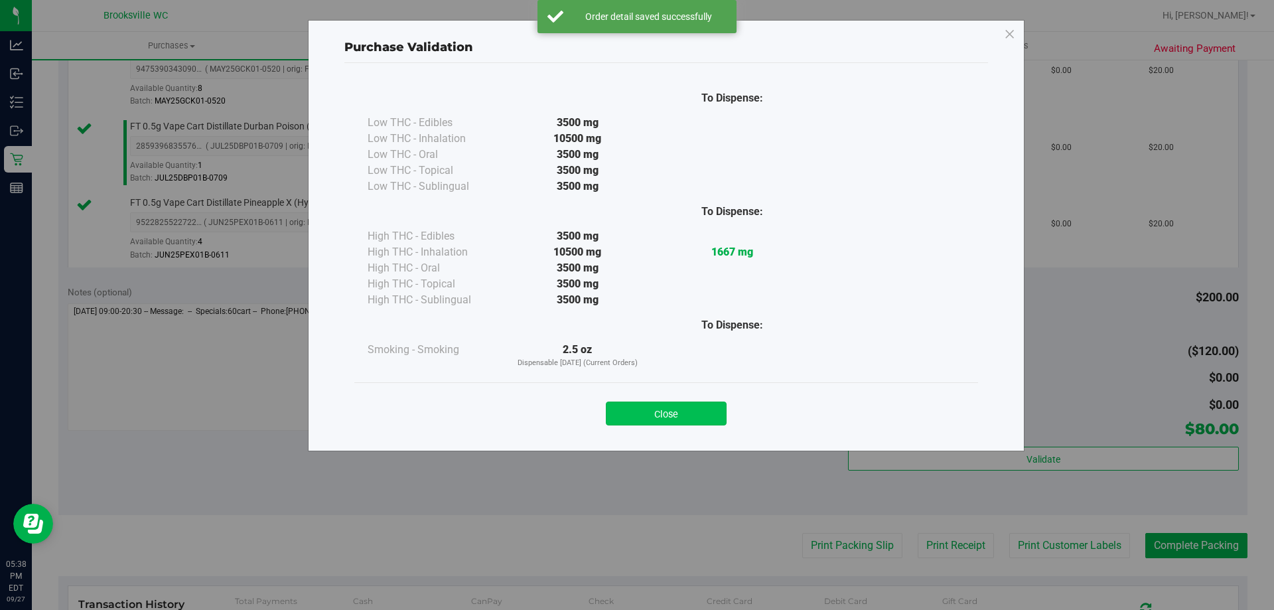
click at [660, 421] on button "Close" at bounding box center [666, 413] width 121 height 24
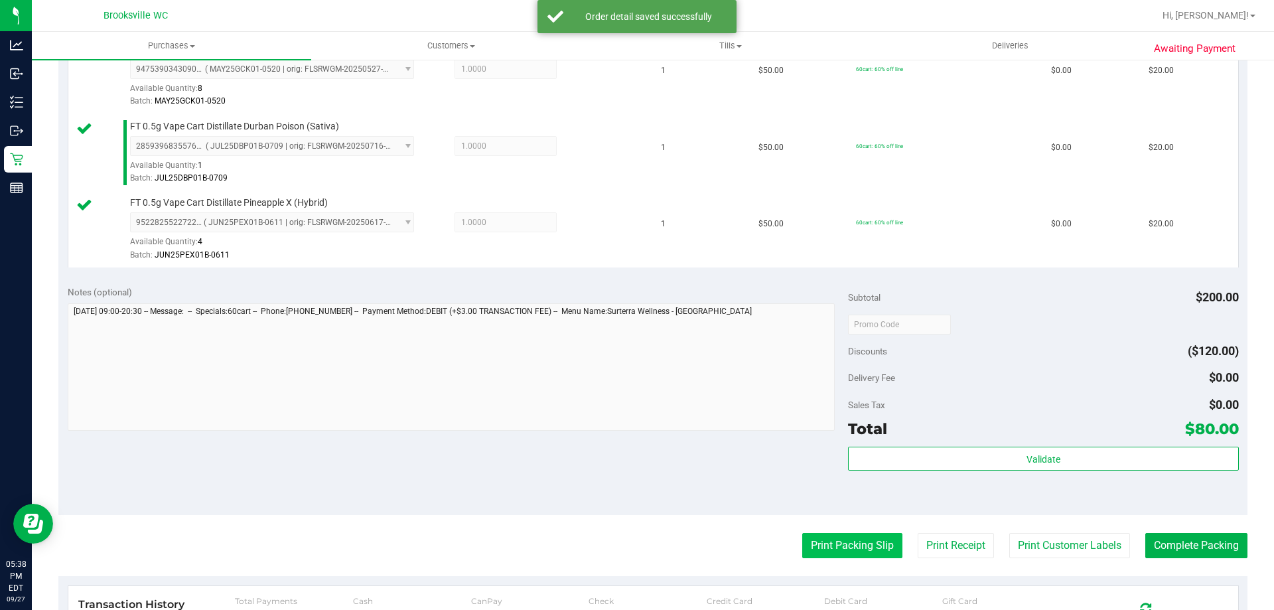
click at [851, 552] on button "Print Packing Slip" at bounding box center [852, 545] width 100 height 25
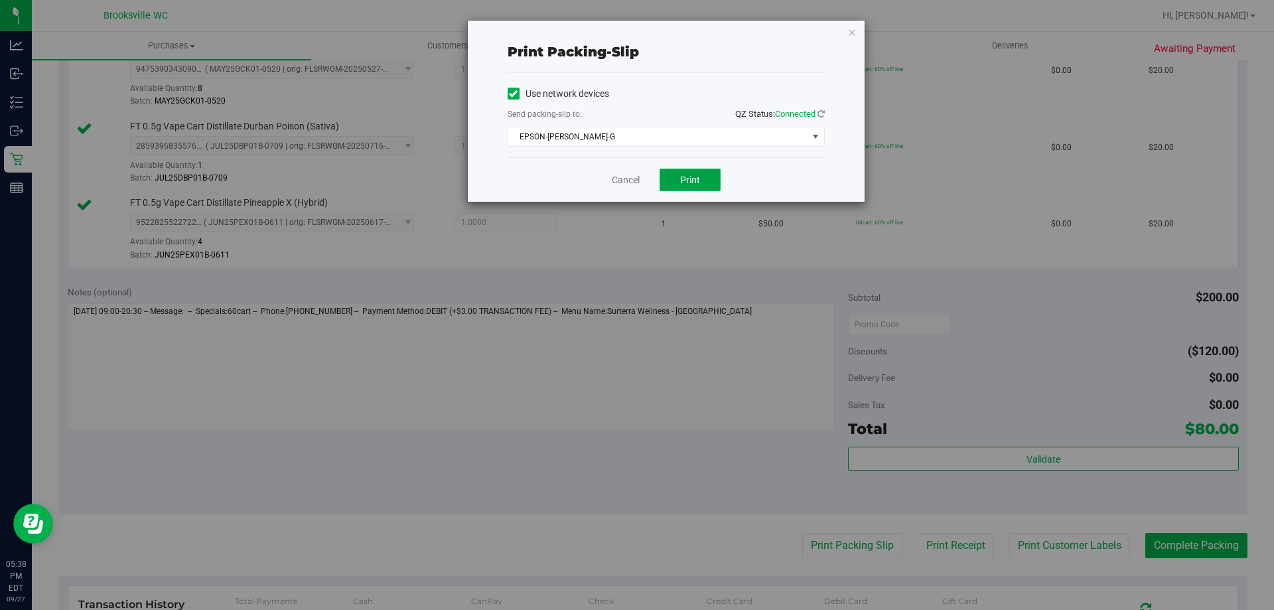
click at [681, 172] on button "Print" at bounding box center [690, 180] width 61 height 23
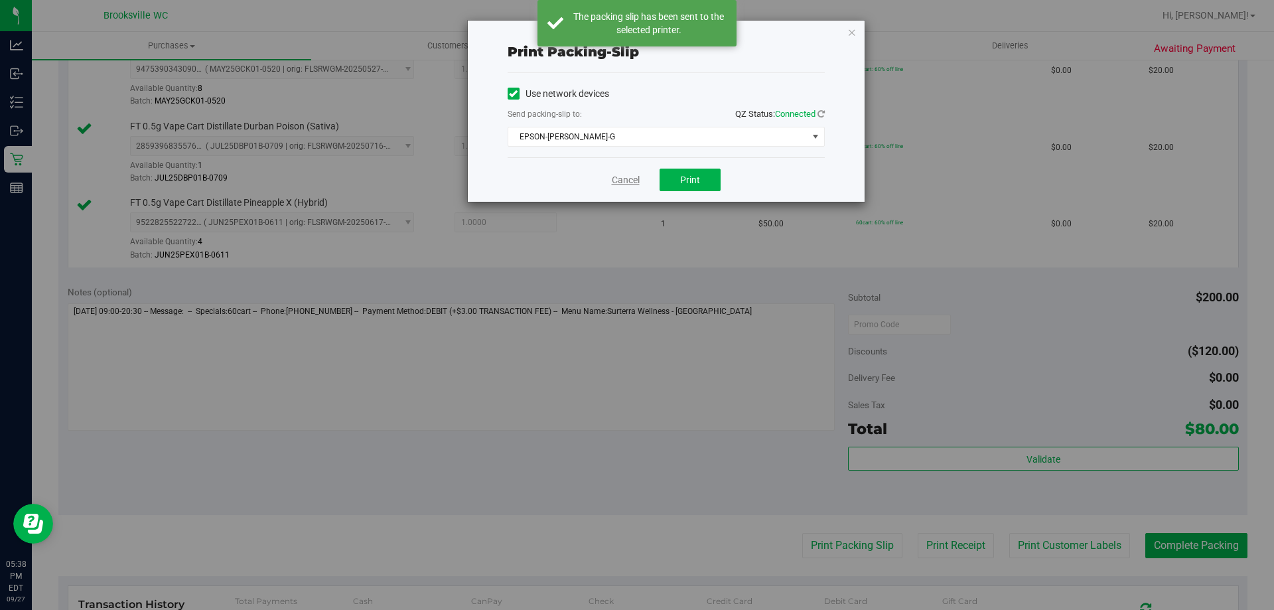
click at [637, 180] on link "Cancel" at bounding box center [626, 180] width 28 height 14
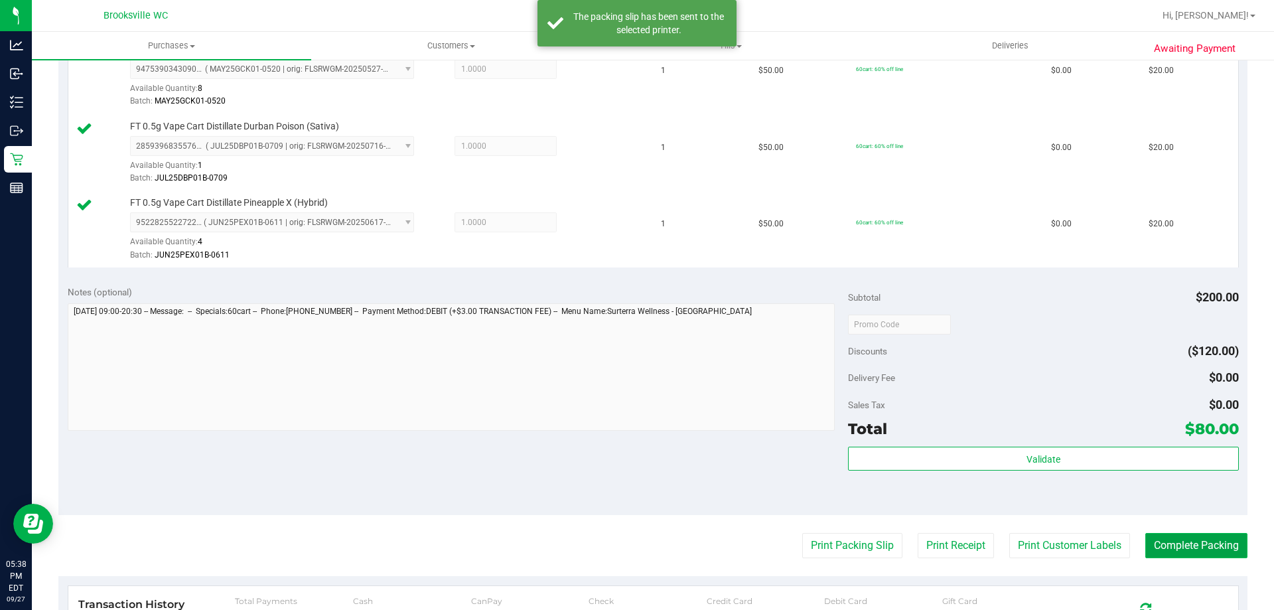
click at [1162, 551] on button "Complete Packing" at bounding box center [1196, 545] width 102 height 25
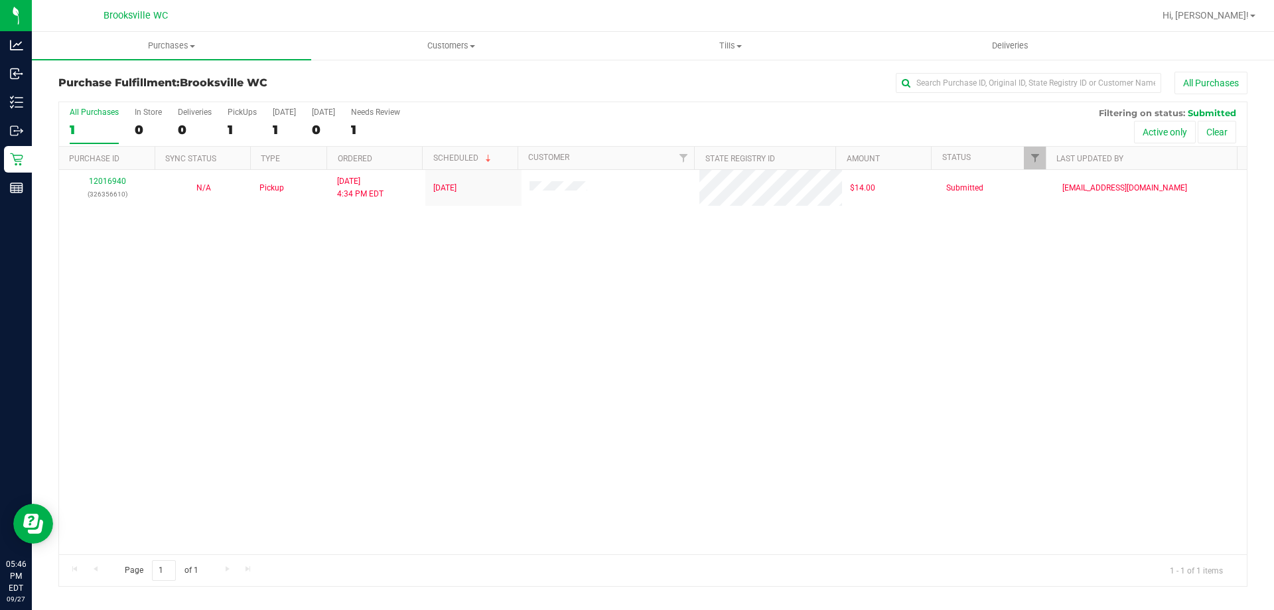
click at [682, 123] on div "All Purchases 1 In Store 0 Deliveries 0 PickUps 1 [DATE] 1 [DATE] 0 Needs Revie…" at bounding box center [653, 124] width 1188 height 44
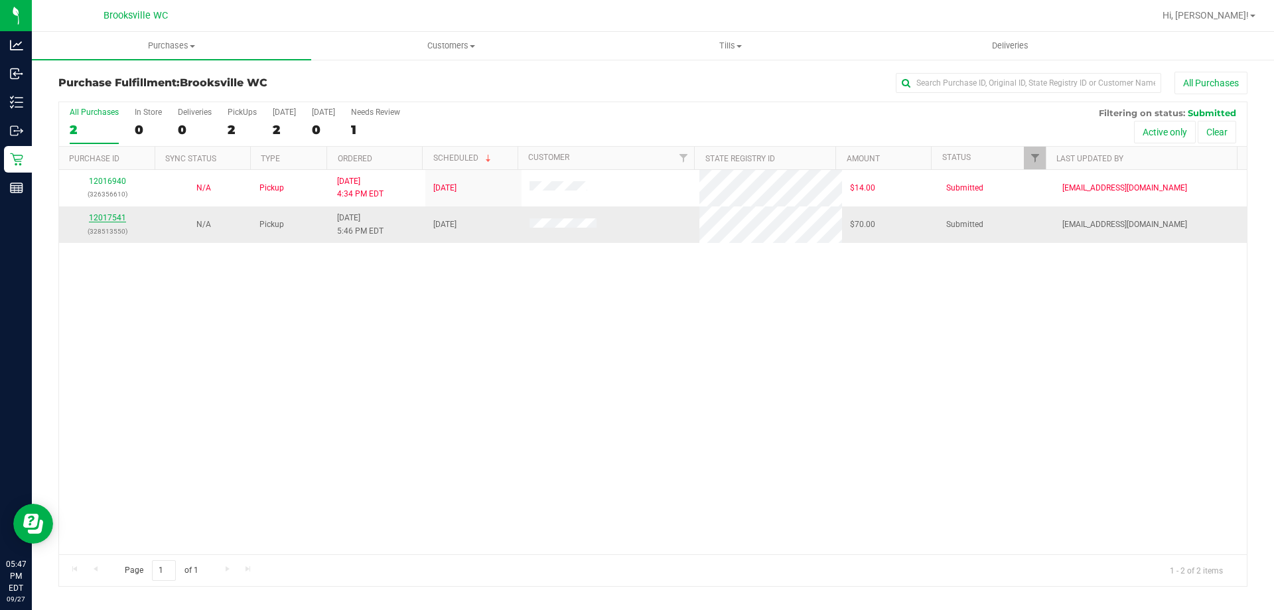
click at [113, 213] on link "12017541" at bounding box center [107, 217] width 37 height 9
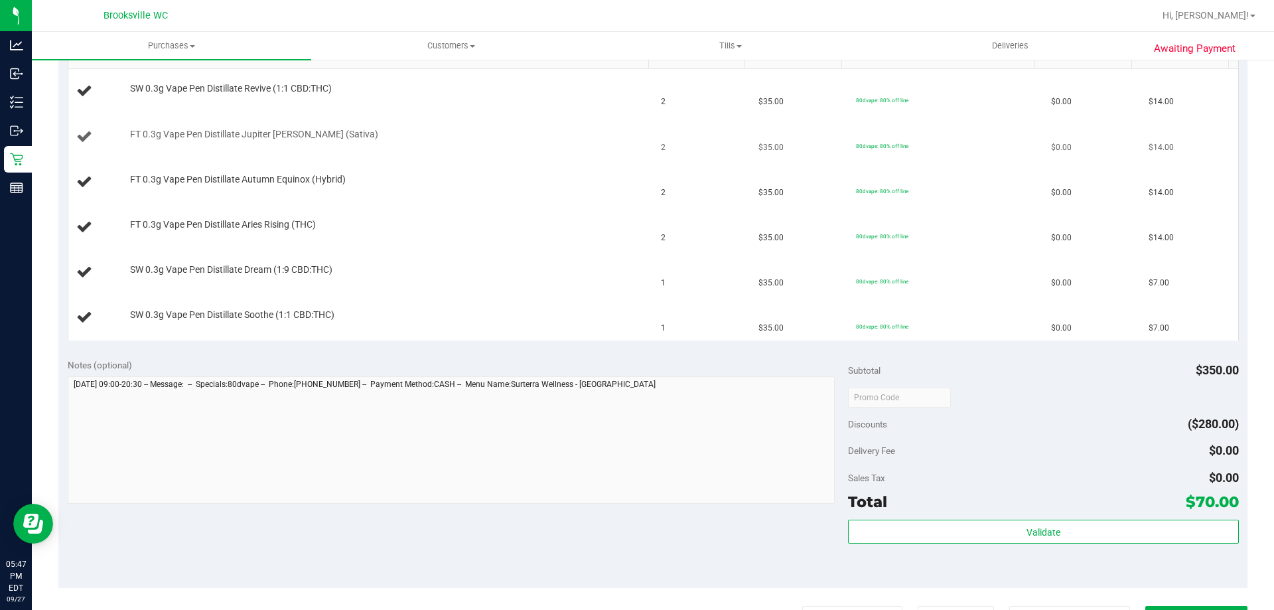
scroll to position [265, 0]
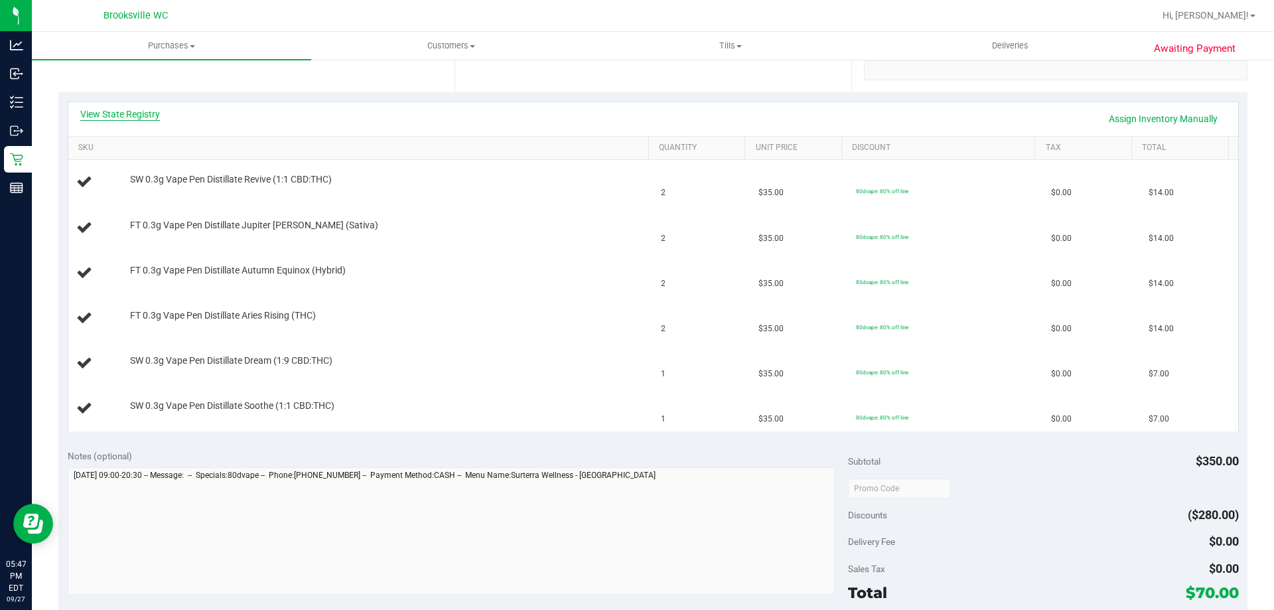
click at [137, 118] on link "View State Registry" at bounding box center [120, 114] width 80 height 13
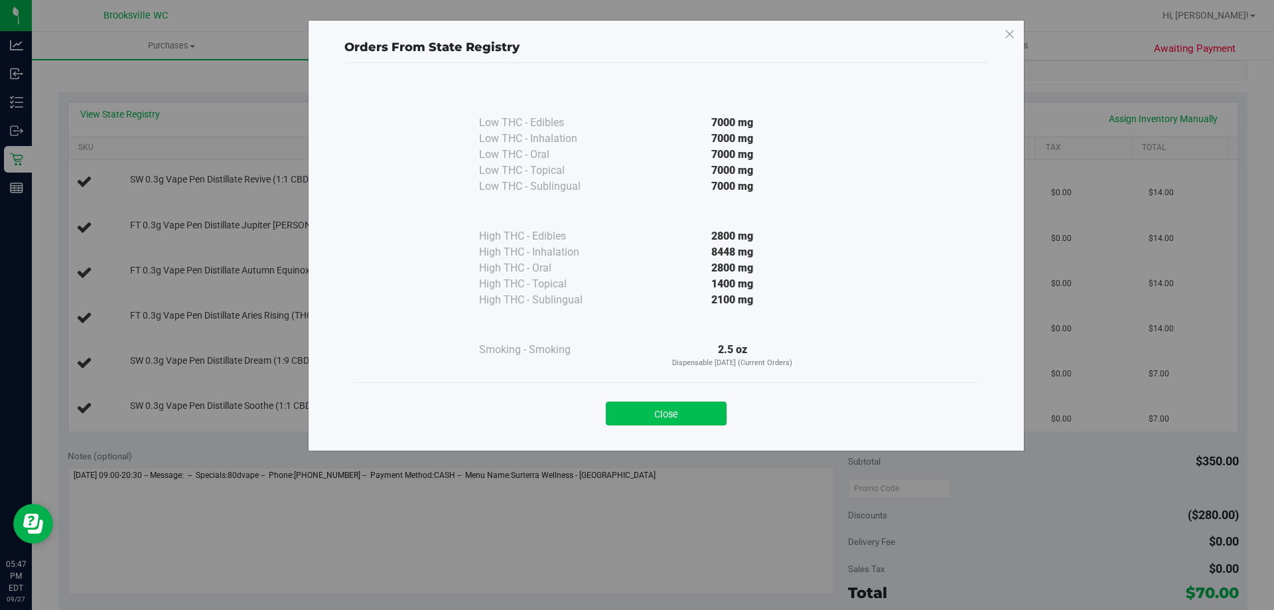
click at [697, 417] on button "Close" at bounding box center [666, 413] width 121 height 24
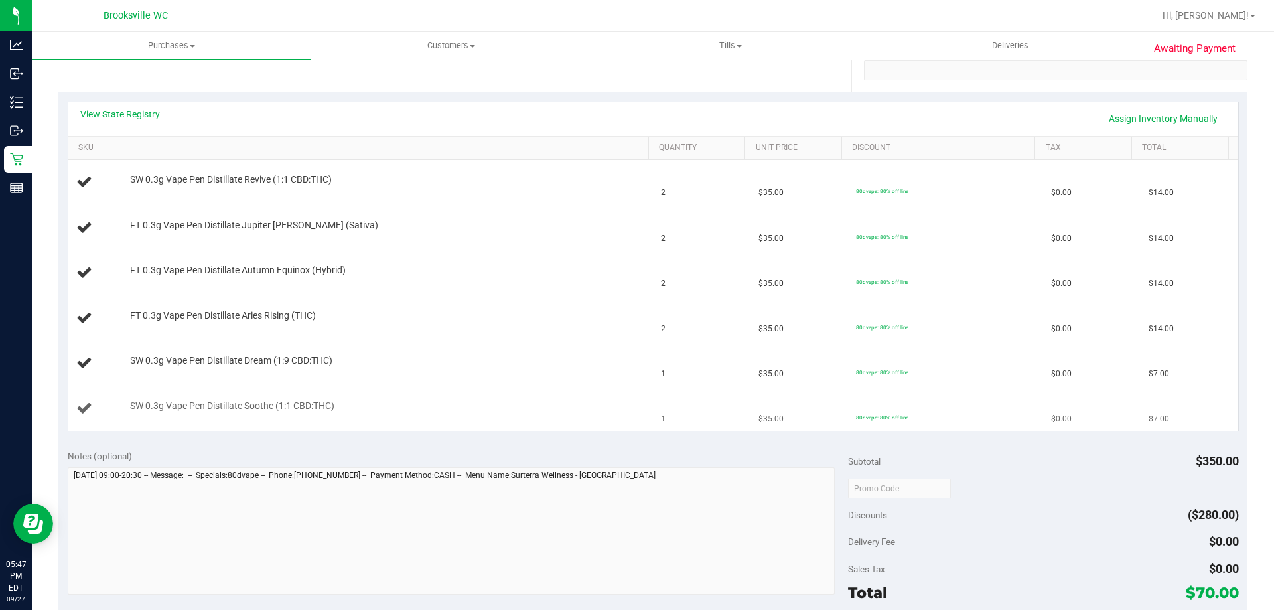
scroll to position [465, 0]
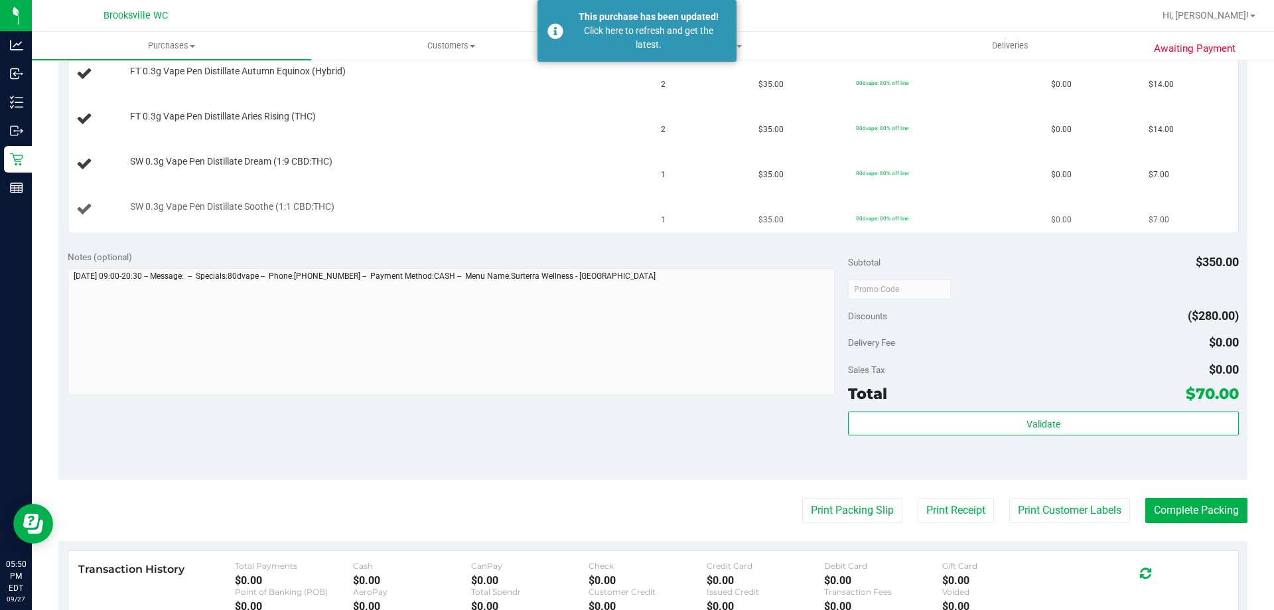
click at [601, 230] on td "SW 0.3g Vape Pen Distillate Soothe (1:1 CBD:THC)" at bounding box center [360, 209] width 585 height 44
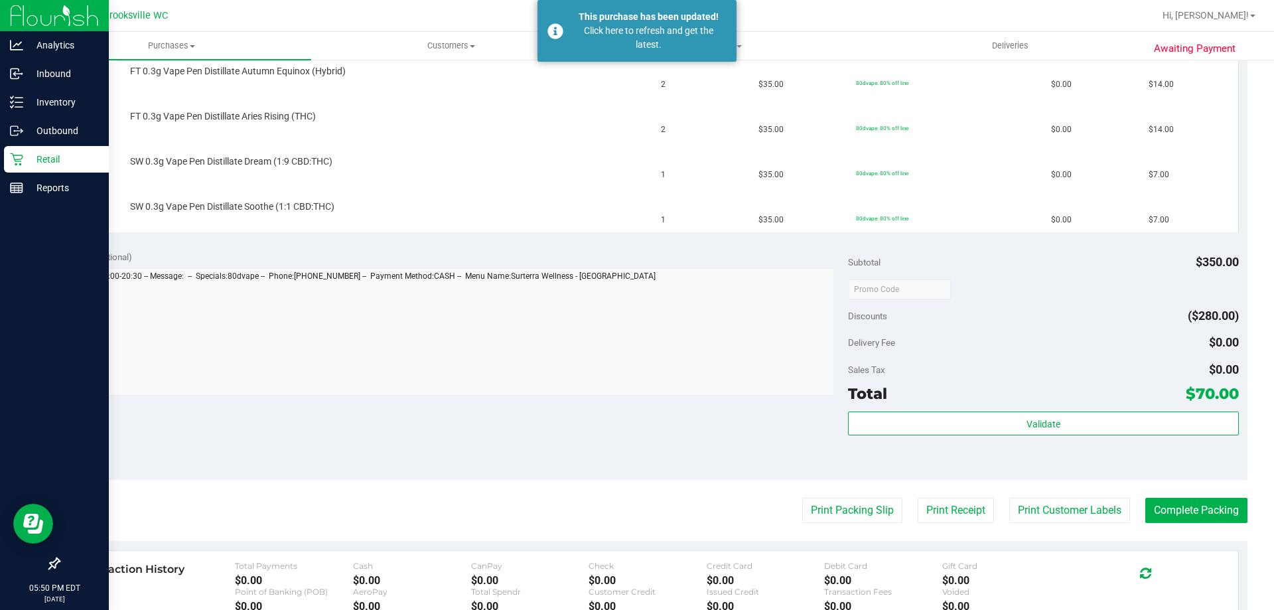
click at [17, 159] on icon at bounding box center [16, 159] width 13 height 13
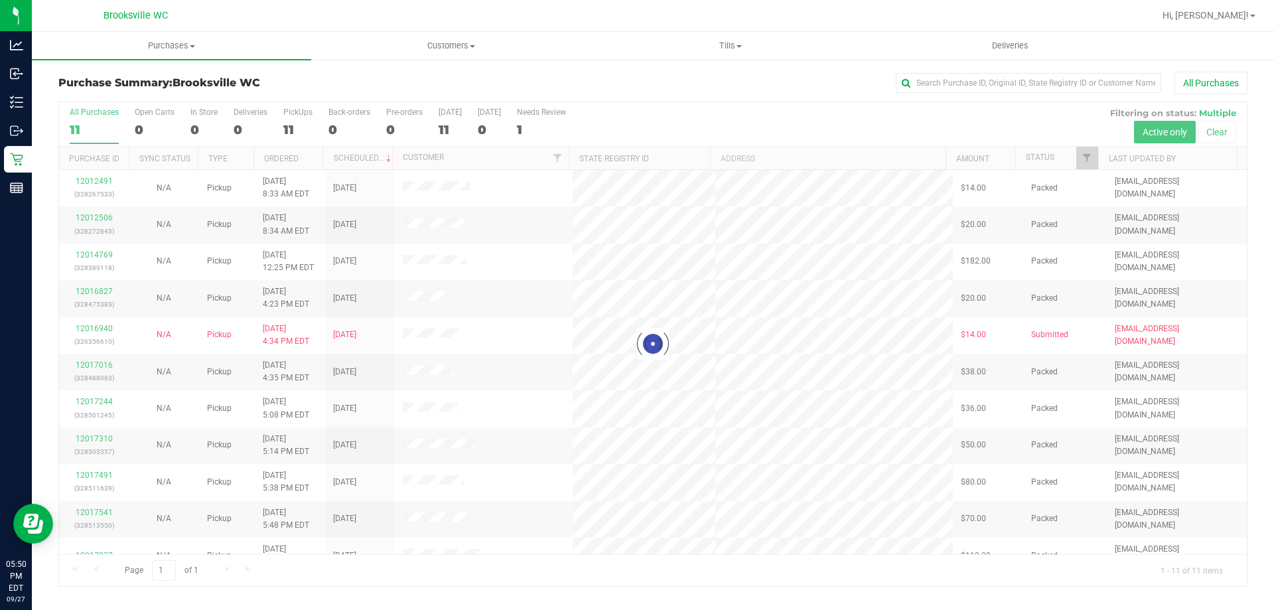
click at [710, 133] on div at bounding box center [653, 344] width 1188 height 484
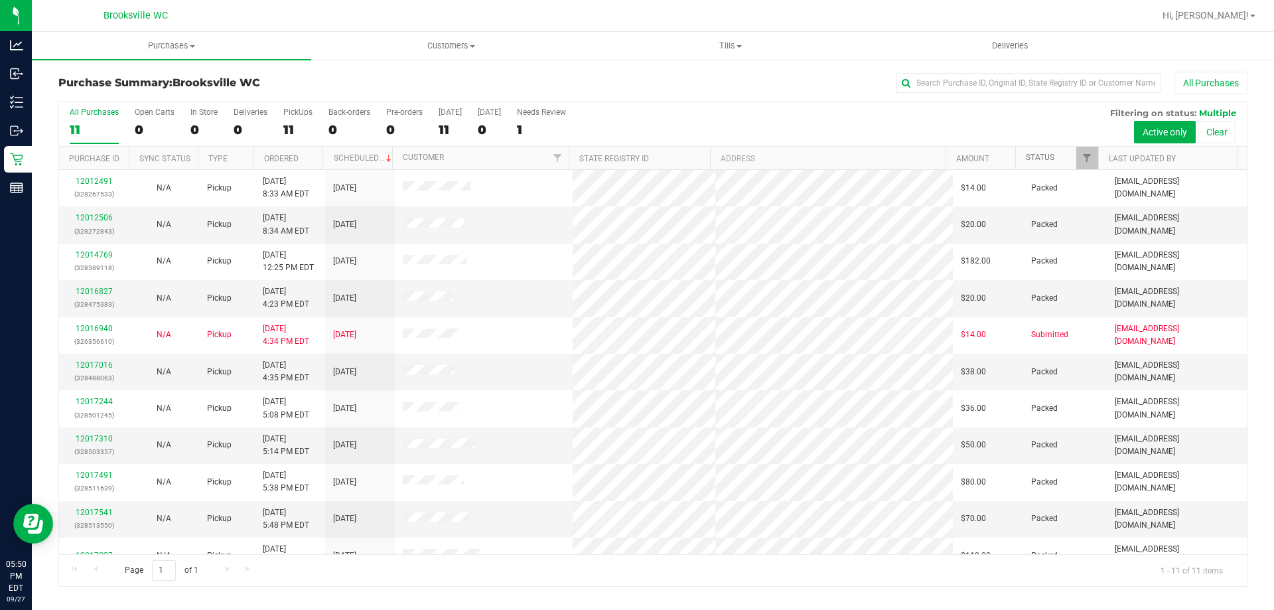
click at [1039, 157] on link "Status" at bounding box center [1040, 157] width 29 height 9
click at [1044, 157] on link "Status" at bounding box center [1048, 157] width 44 height 9
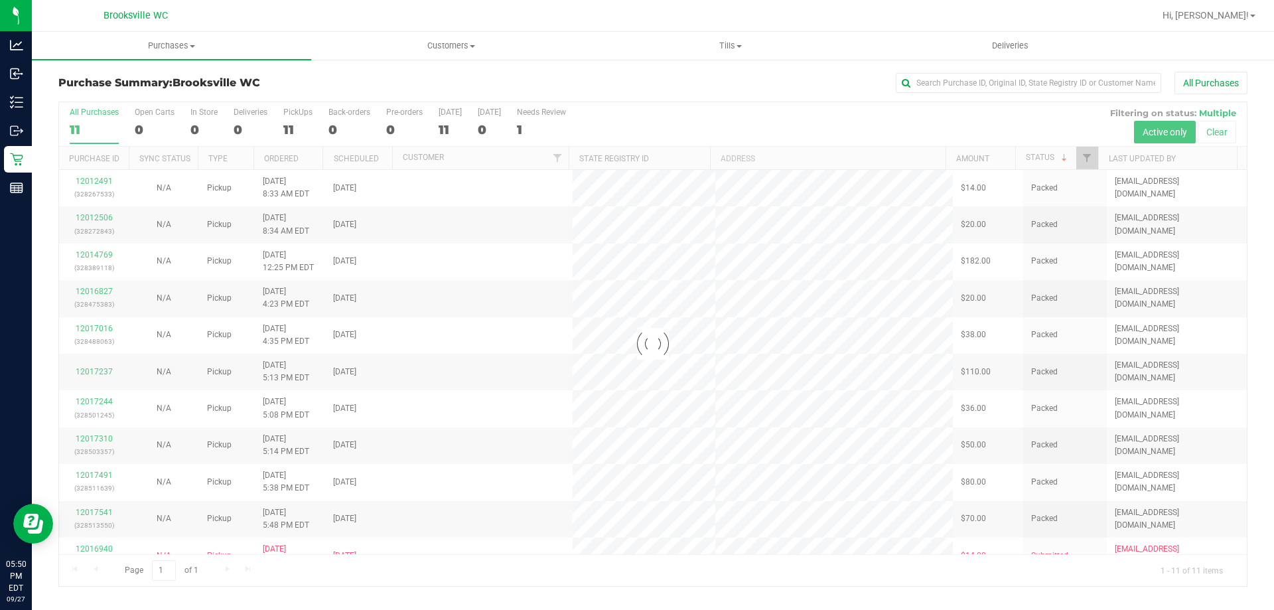
click at [806, 123] on div at bounding box center [653, 344] width 1188 height 484
click at [808, 124] on div at bounding box center [653, 344] width 1188 height 484
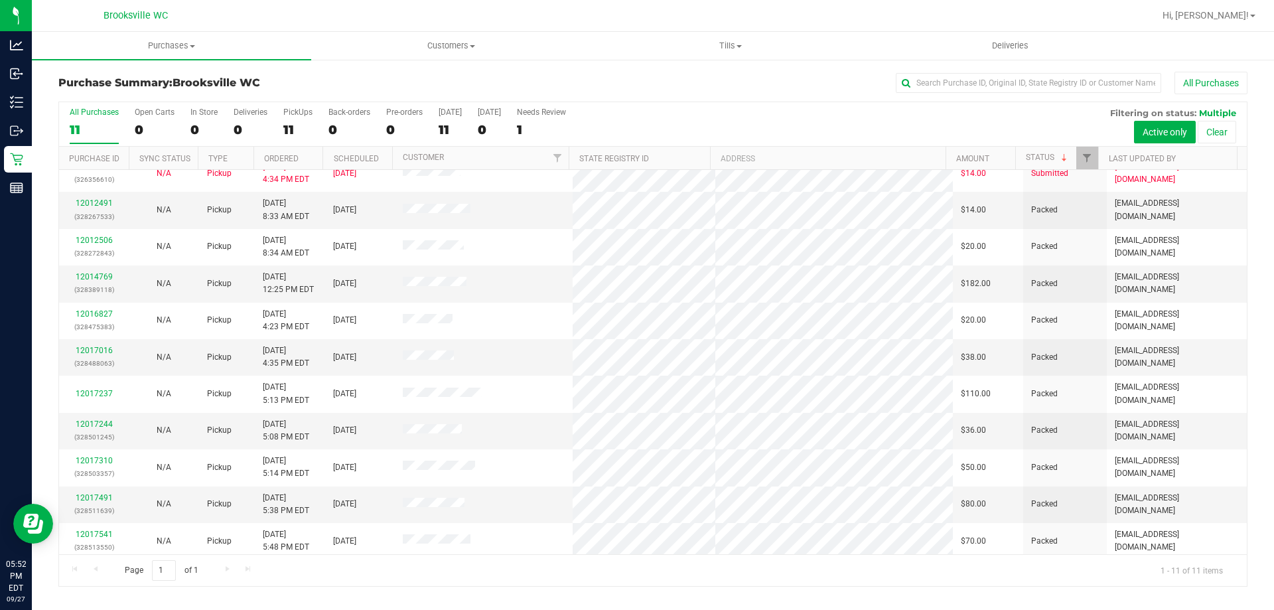
scroll to position [19, 0]
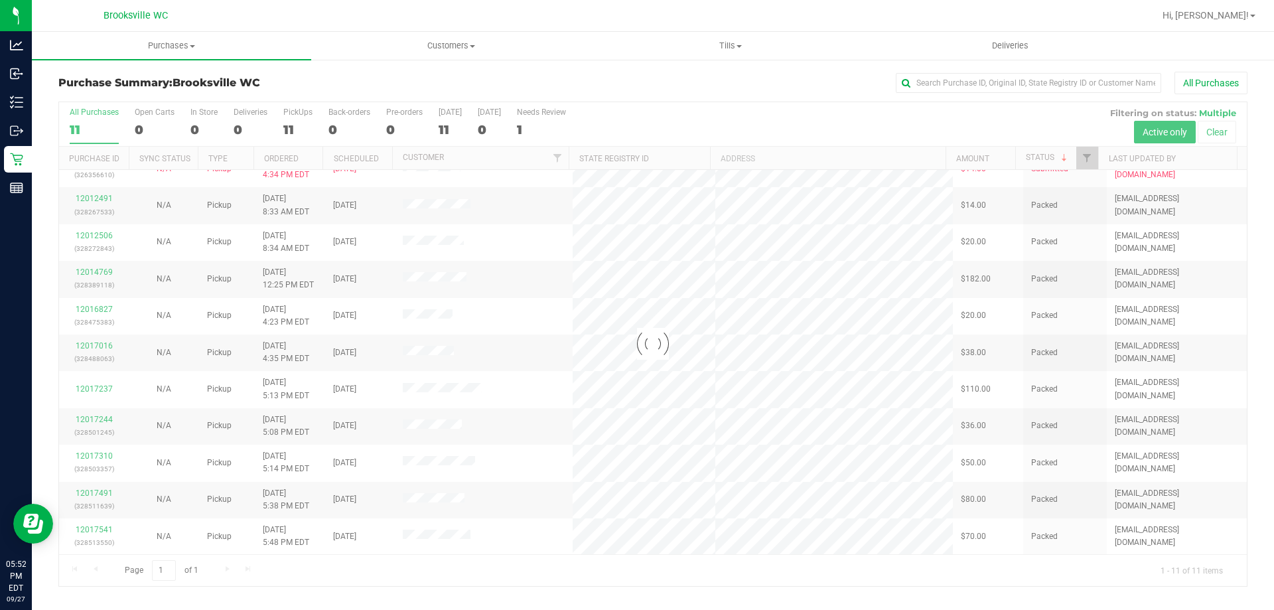
click at [219, 64] on div "Purchase Summary: Brooksville WC All Purchases Loading... All Purchases 11 Open…" at bounding box center [653, 328] width 1242 height 541
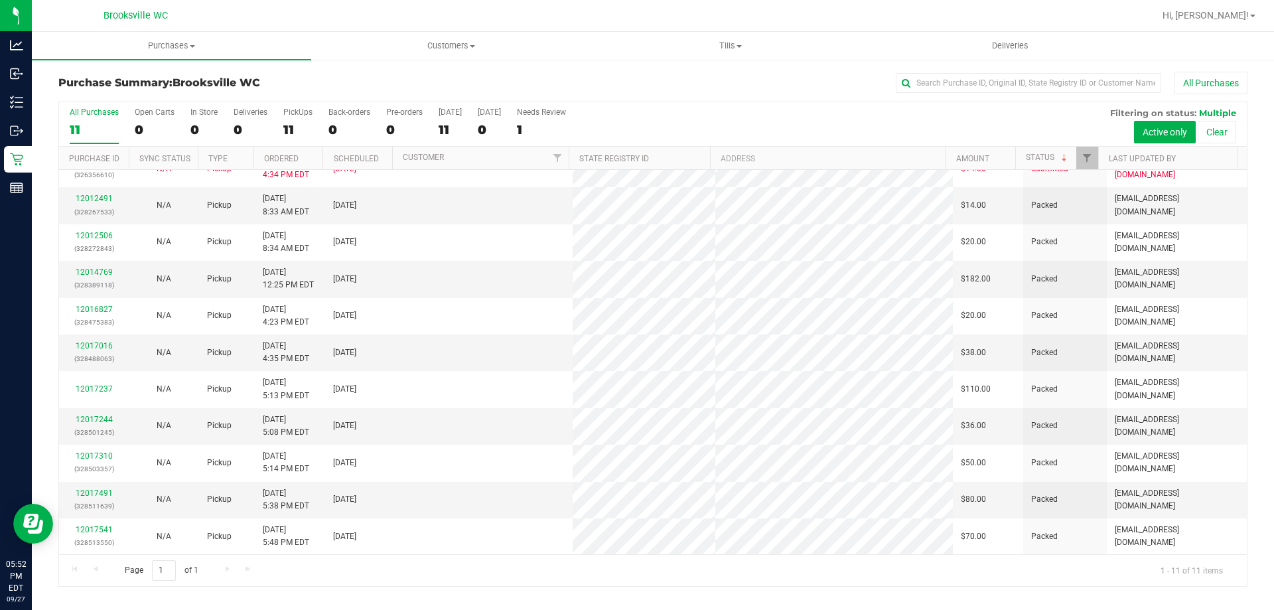
scroll to position [0, 0]
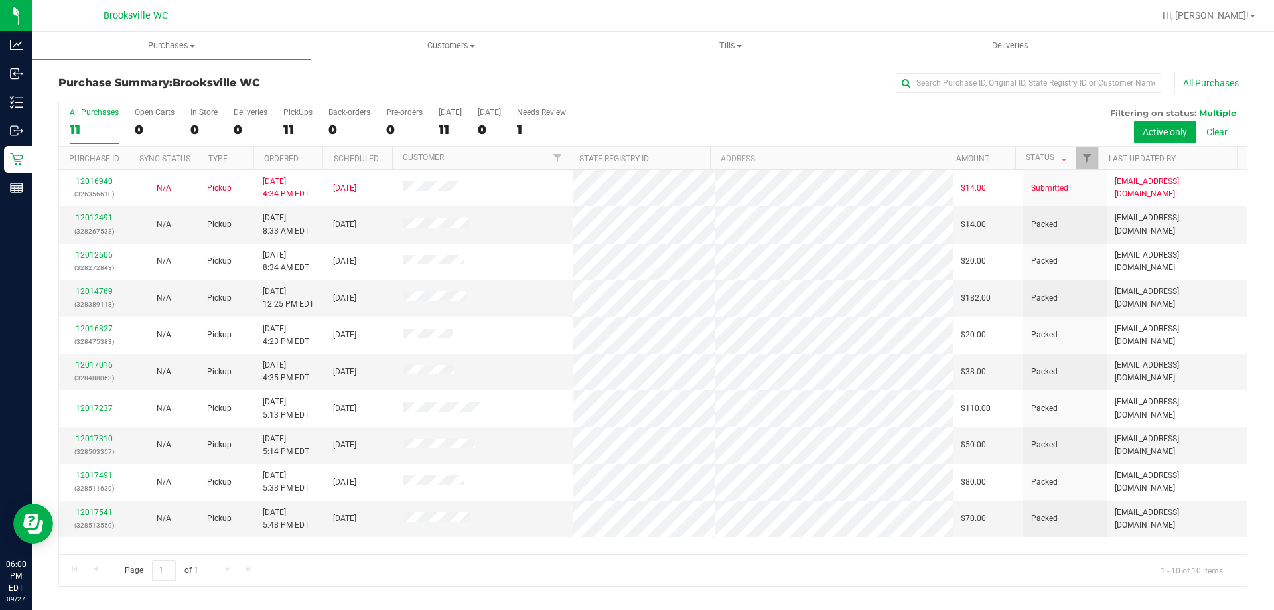
click at [215, 70] on div "Purchase Summary: Brooksville WC All Purchases All Purchases 11 Open Carts 0 In…" at bounding box center [653, 328] width 1242 height 541
click at [702, 91] on div "All Purchases" at bounding box center [851, 83] width 793 height 23
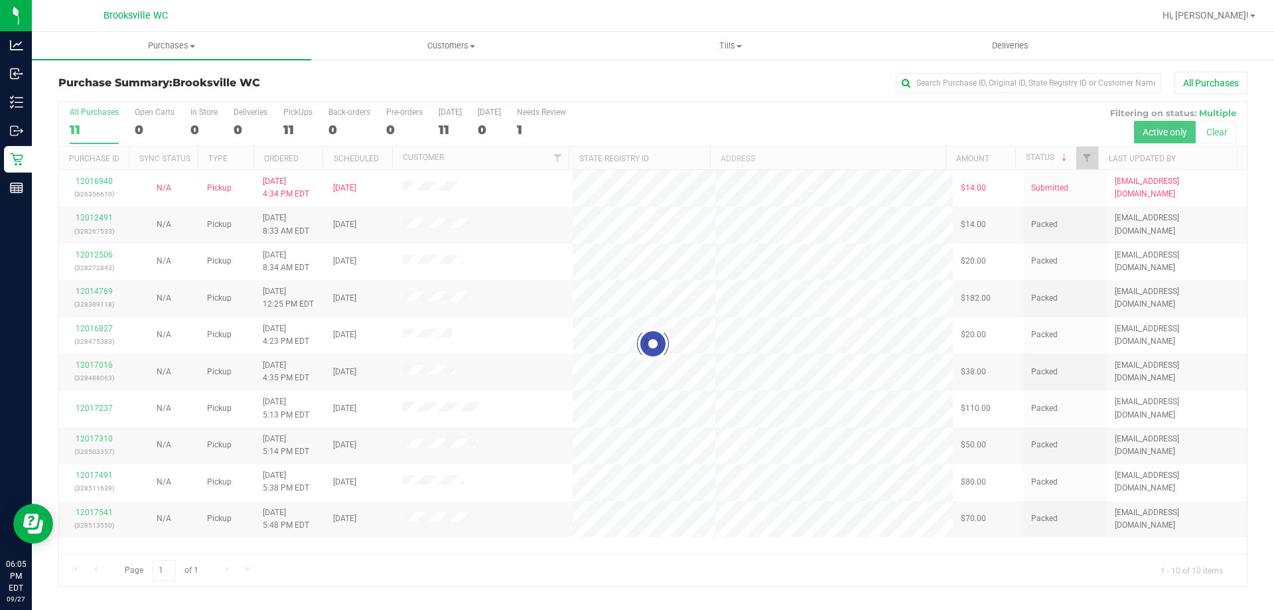
click at [745, 115] on div at bounding box center [653, 344] width 1188 height 484
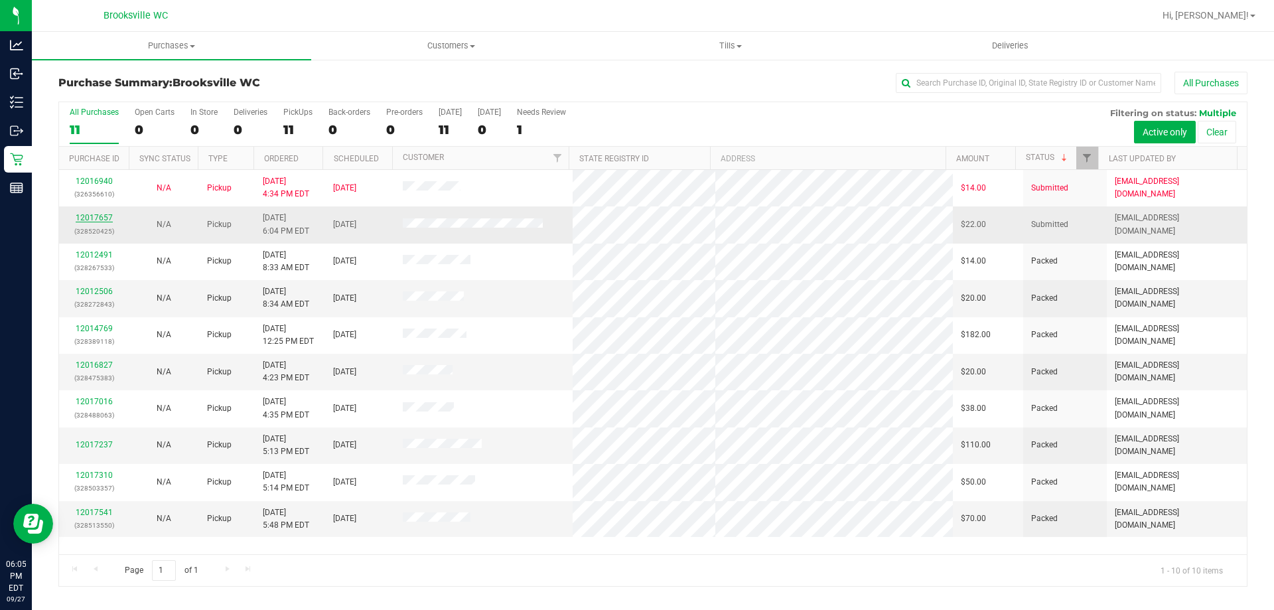
drag, startPoint x: 98, startPoint y: 222, endPoint x: 92, endPoint y: 216, distance: 8.4
click at [96, 222] on div "12017657 (328520425)" at bounding box center [94, 224] width 54 height 25
click at [91, 215] on link "12017657" at bounding box center [94, 217] width 37 height 9
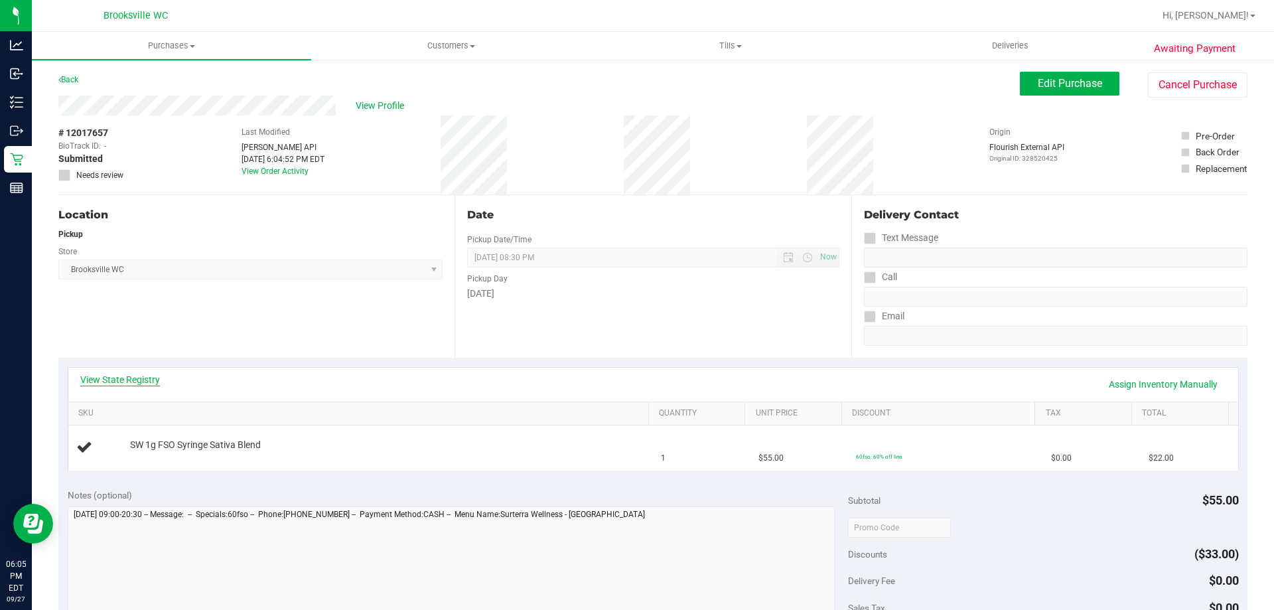
click at [137, 379] on link "View State Registry" at bounding box center [120, 379] width 80 height 13
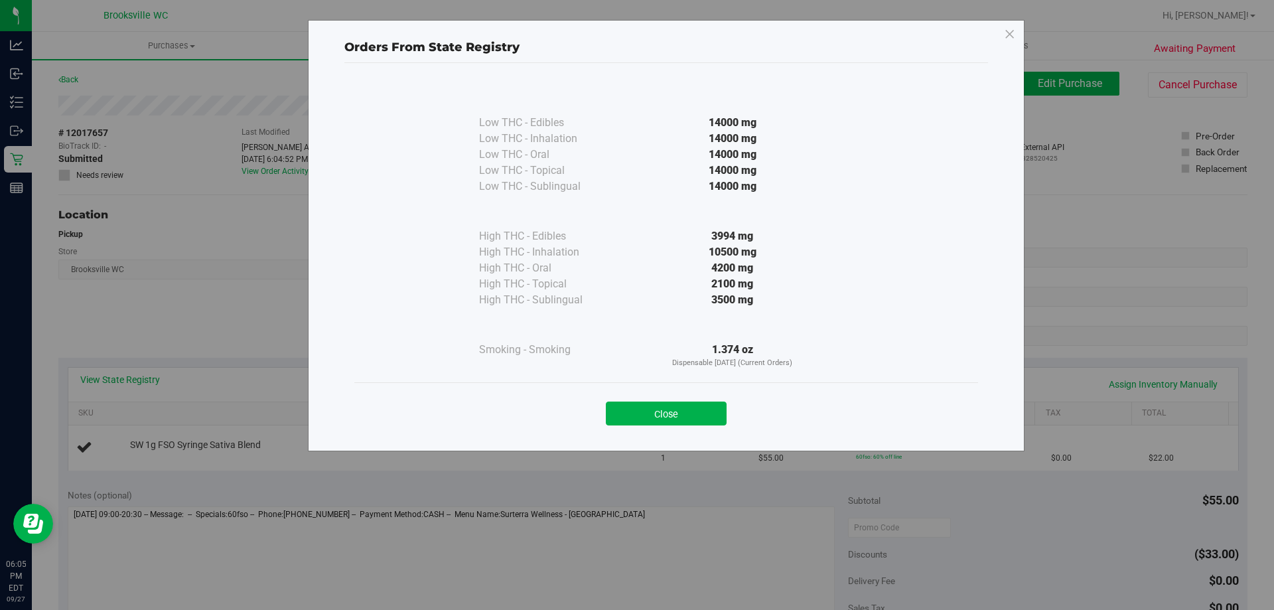
drag, startPoint x: 697, startPoint y: 411, endPoint x: 632, endPoint y: 380, distance: 71.2
click at [696, 411] on button "Close" at bounding box center [666, 413] width 121 height 24
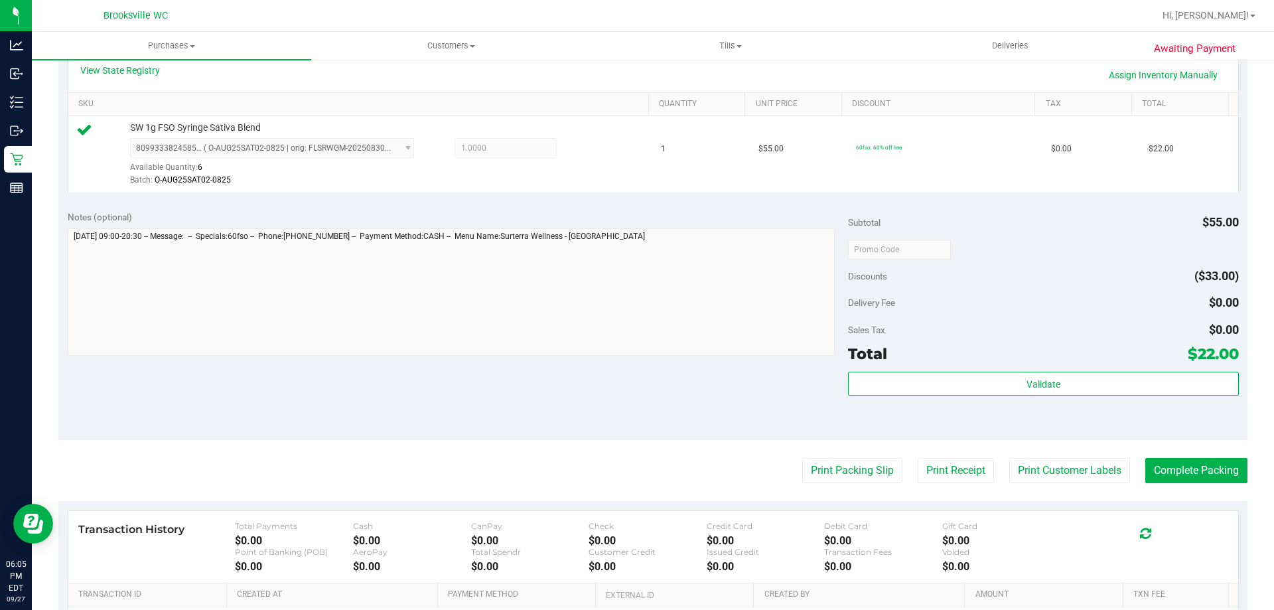
scroll to position [465, 0]
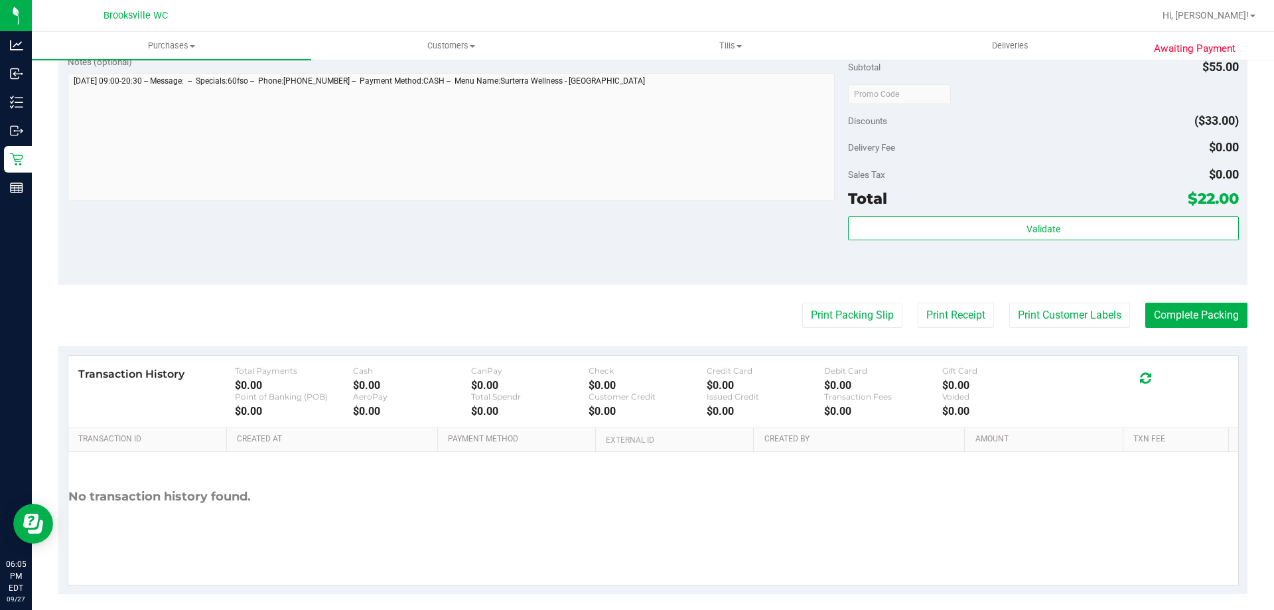
click at [887, 206] on div "Total $22.00" at bounding box center [1043, 198] width 390 height 24
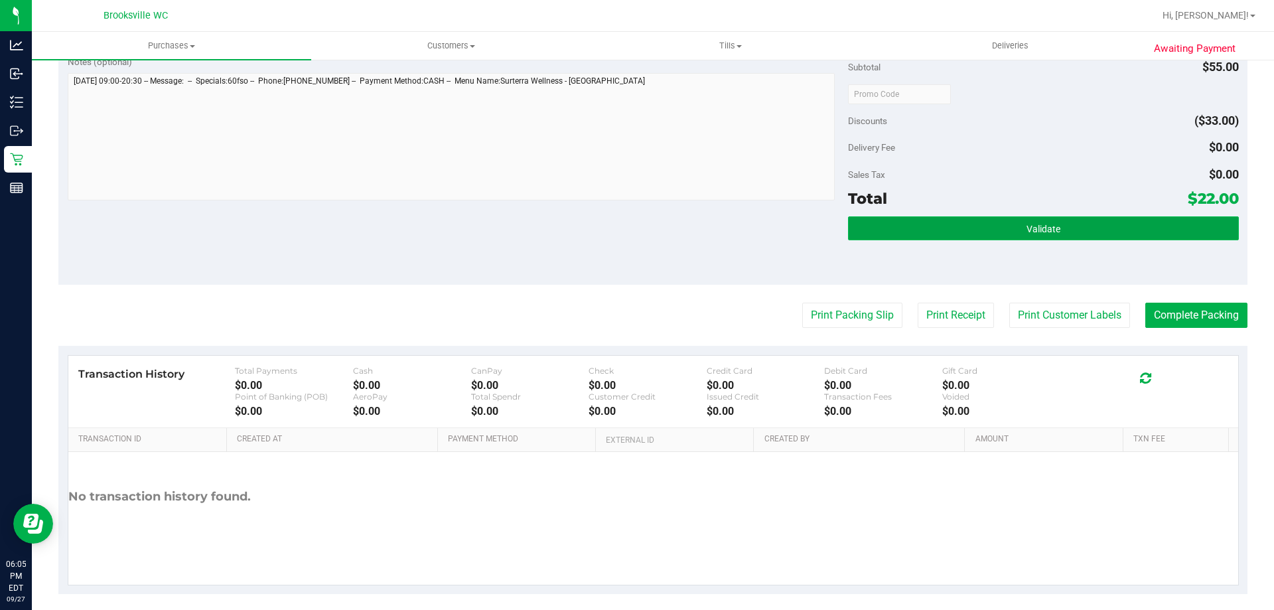
click at [887, 217] on button "Validate" at bounding box center [1043, 228] width 390 height 24
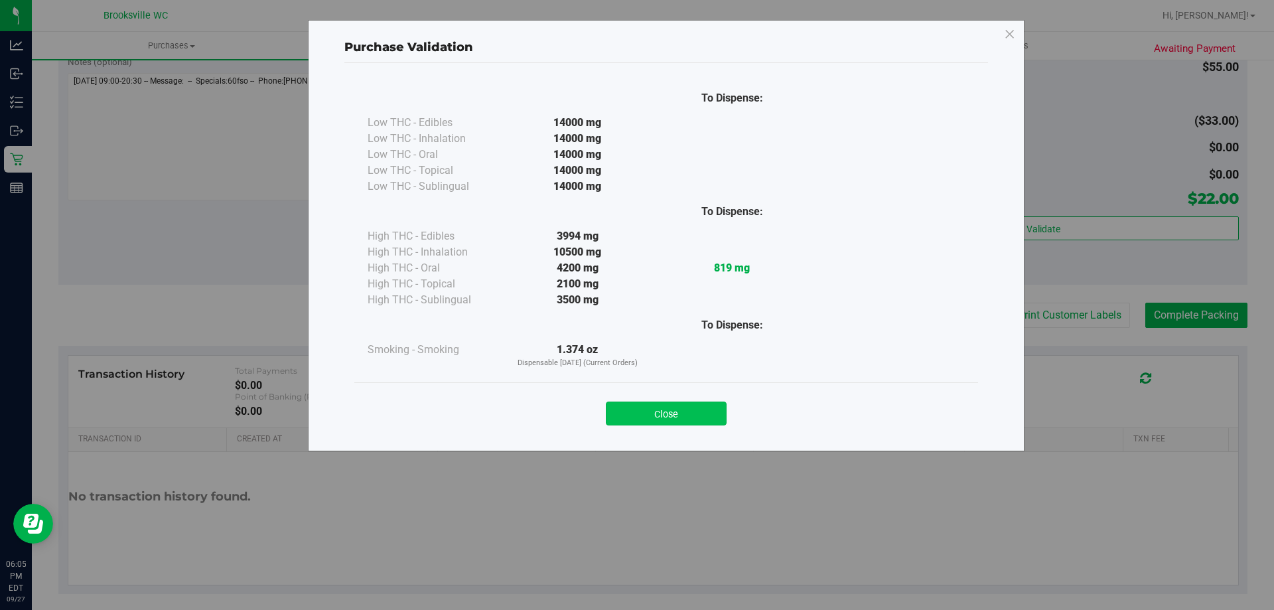
click at [709, 411] on button "Close" at bounding box center [666, 413] width 121 height 24
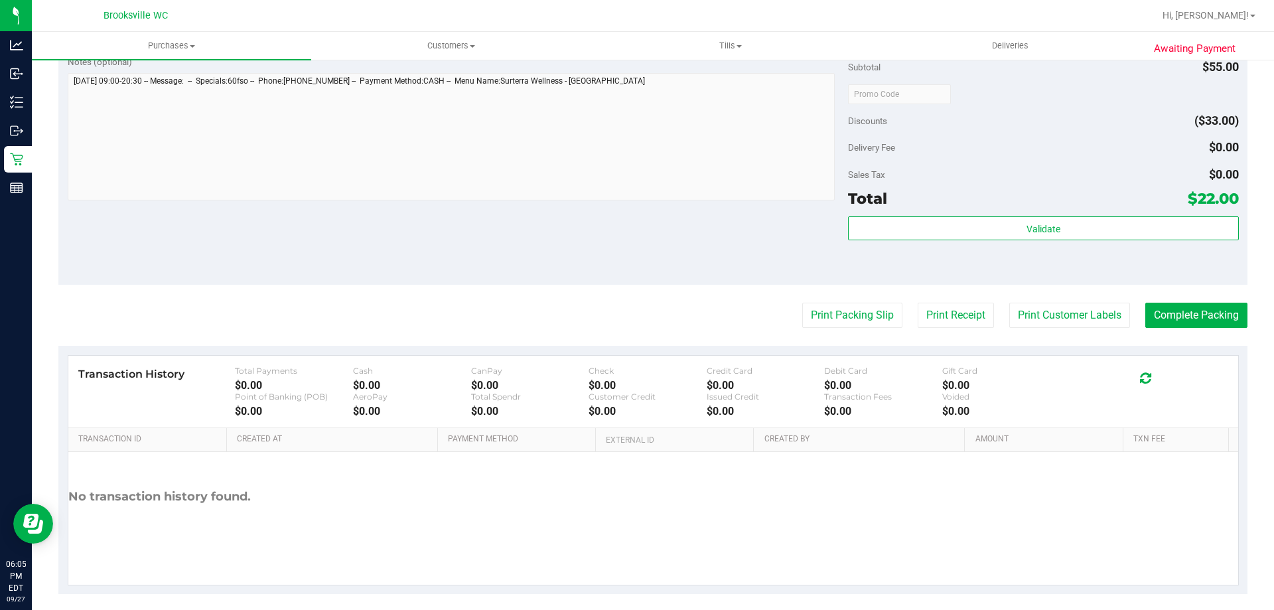
click at [810, 330] on purchase-details "Back Edit Purchase Cancel Purchase View Profile # 12017657 BioTrack ID: - Submi…" at bounding box center [652, 100] width 1189 height 987
click at [810, 328] on button "Print Packing Slip" at bounding box center [852, 315] width 100 height 25
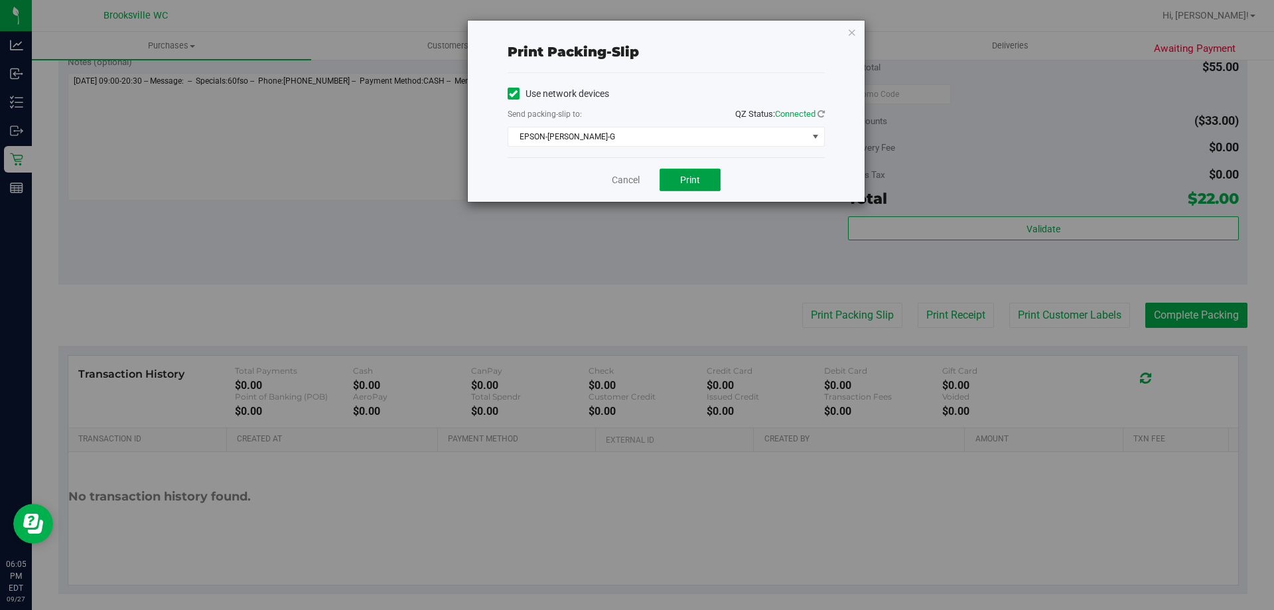
click at [698, 177] on span "Print" at bounding box center [690, 180] width 20 height 11
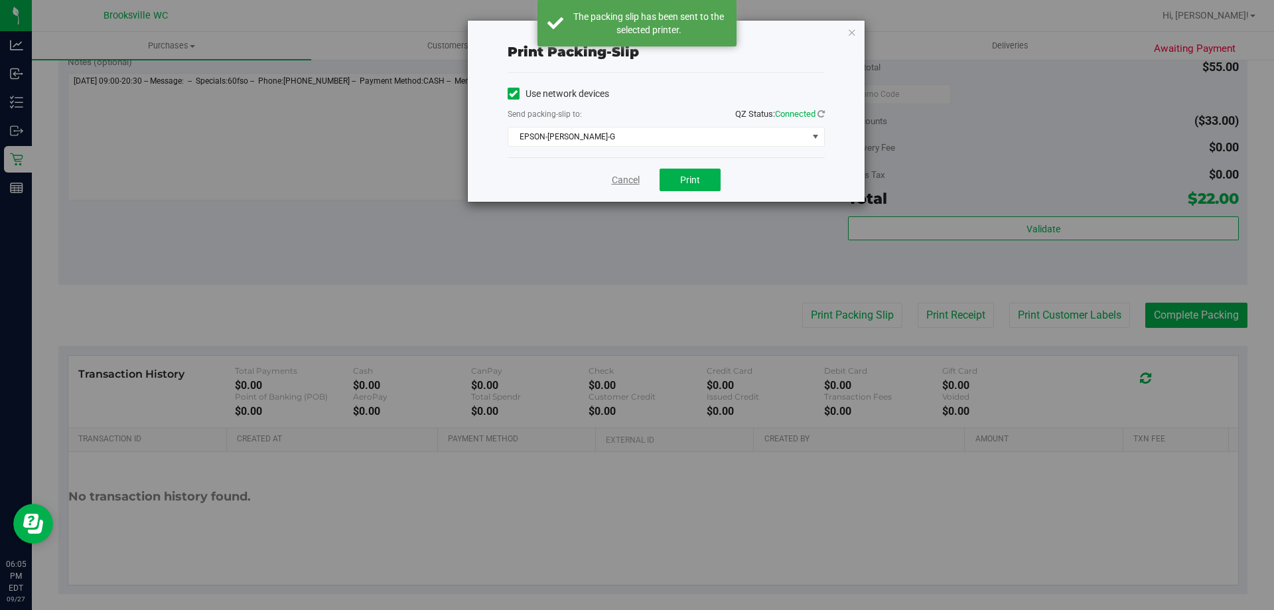
click at [617, 177] on link "Cancel" at bounding box center [626, 180] width 28 height 14
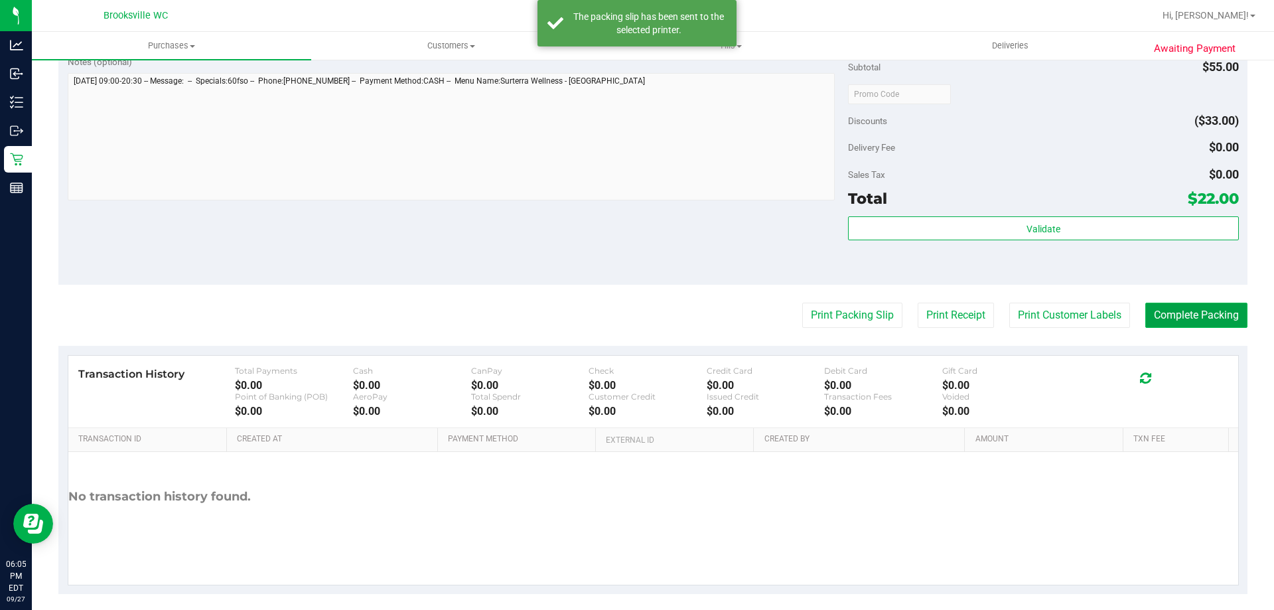
click at [1222, 312] on button "Complete Packing" at bounding box center [1196, 315] width 102 height 25
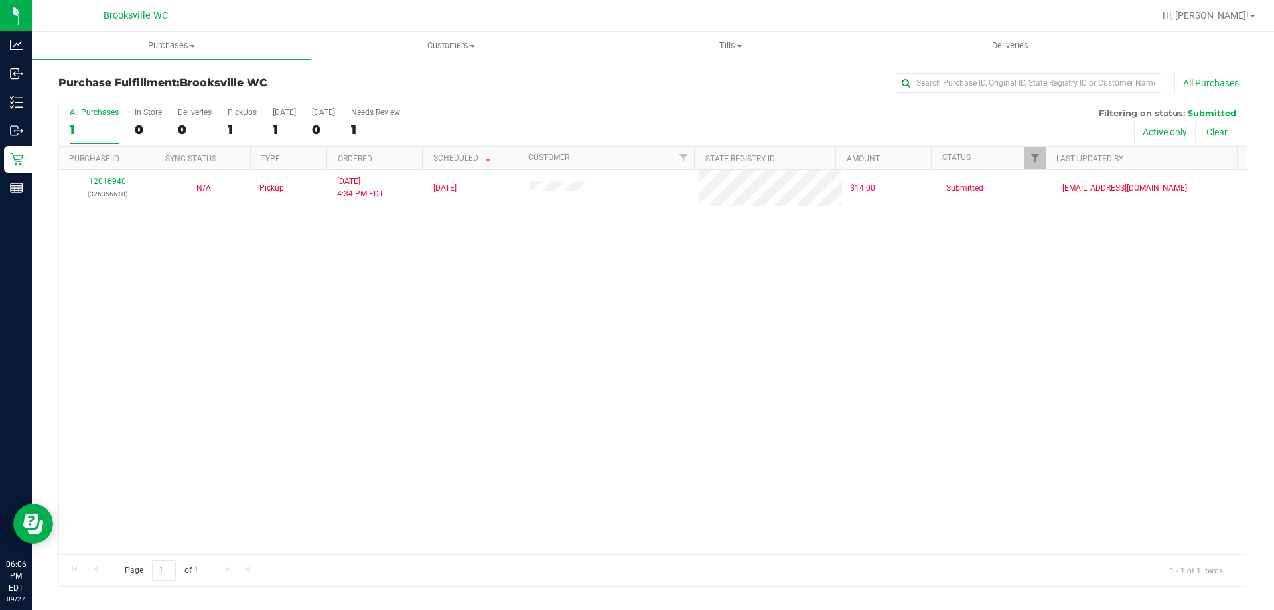
click at [725, 338] on div "12016940 (326356610) N/A Pickup [DATE] 4:34 PM EDT 9/27/2025 $14.00 Submitted […" at bounding box center [653, 362] width 1188 height 384
click at [784, 409] on div "12016940 (326356610) N/A Pickup [DATE] 4:34 PM EDT 9/27/2025 $14.00 Submitted […" at bounding box center [653, 362] width 1188 height 384
click at [1247, 14] on span "Hi, [PERSON_NAME]!" at bounding box center [1206, 15] width 86 height 11
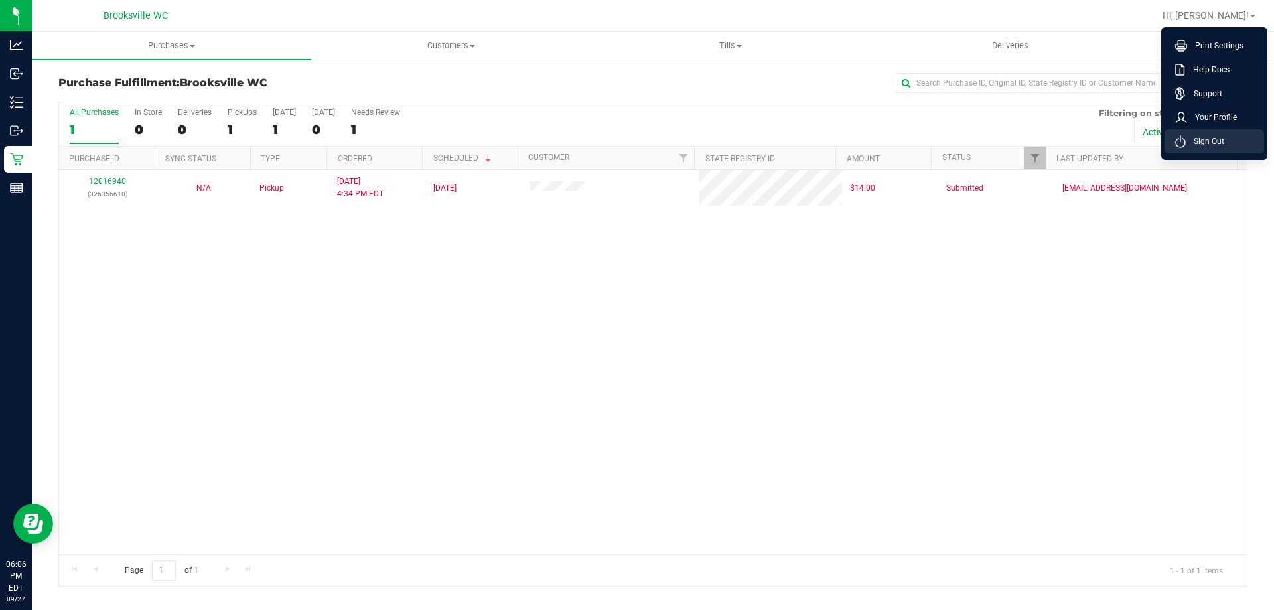
click at [1220, 144] on span "Sign Out" at bounding box center [1205, 141] width 38 height 13
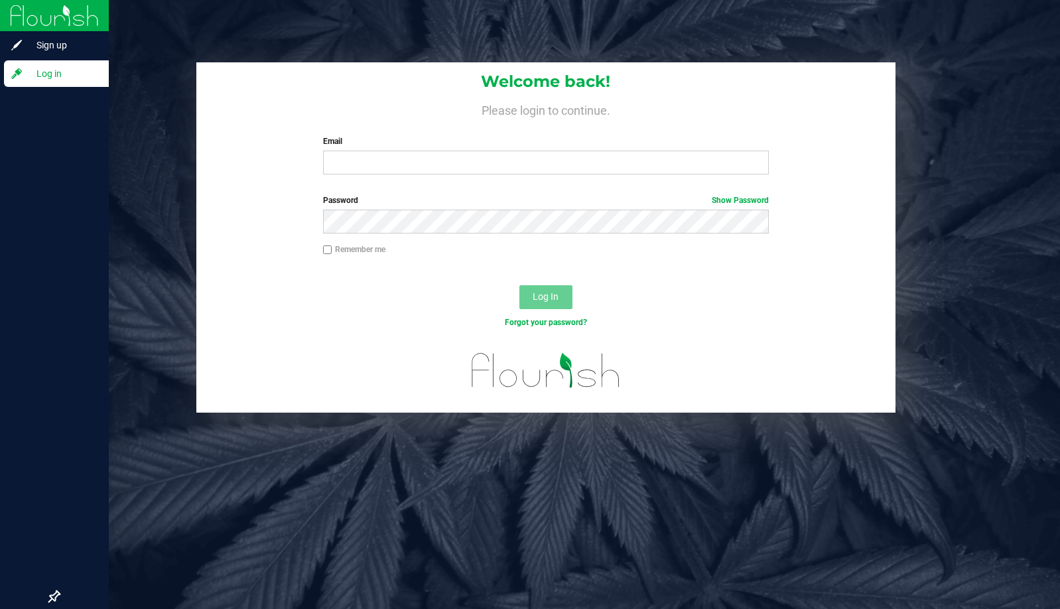
click at [0, 258] on div at bounding box center [54, 336] width 109 height 495
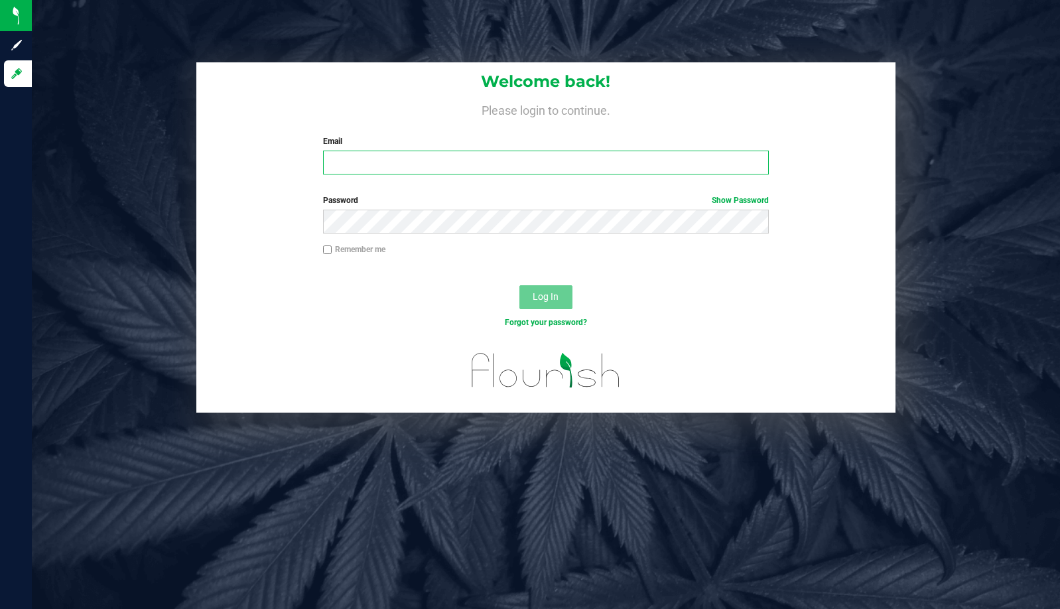
click at [384, 161] on input "Email" at bounding box center [546, 163] width 446 height 24
type input "gaguillen@liveparallel.com"
click at [520, 285] on button "Log In" at bounding box center [546, 297] width 53 height 24
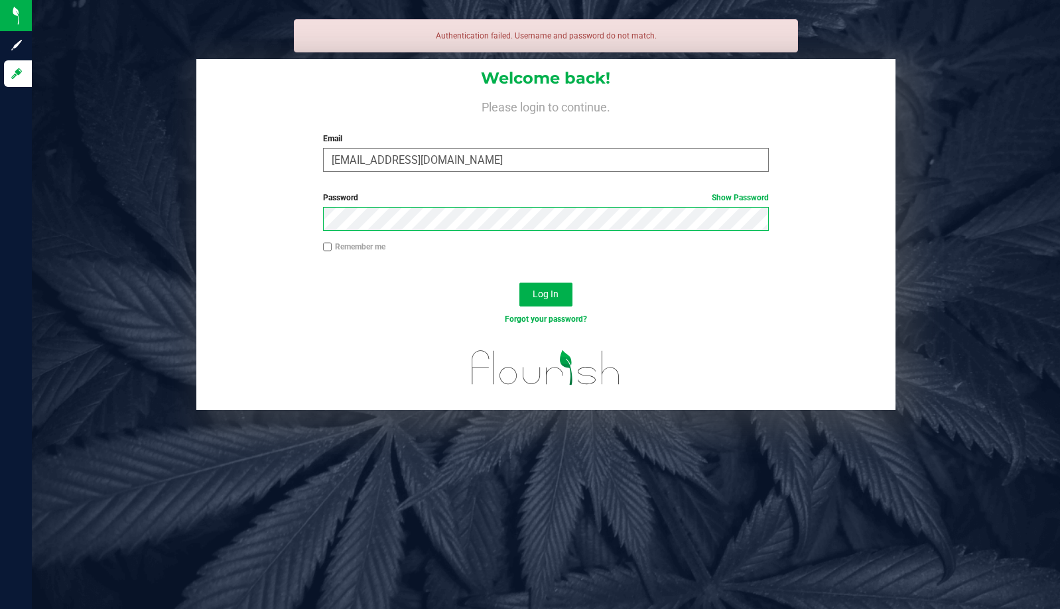
click at [520, 283] on button "Log In" at bounding box center [546, 295] width 53 height 24
